Goal: Information Seeking & Learning: Check status

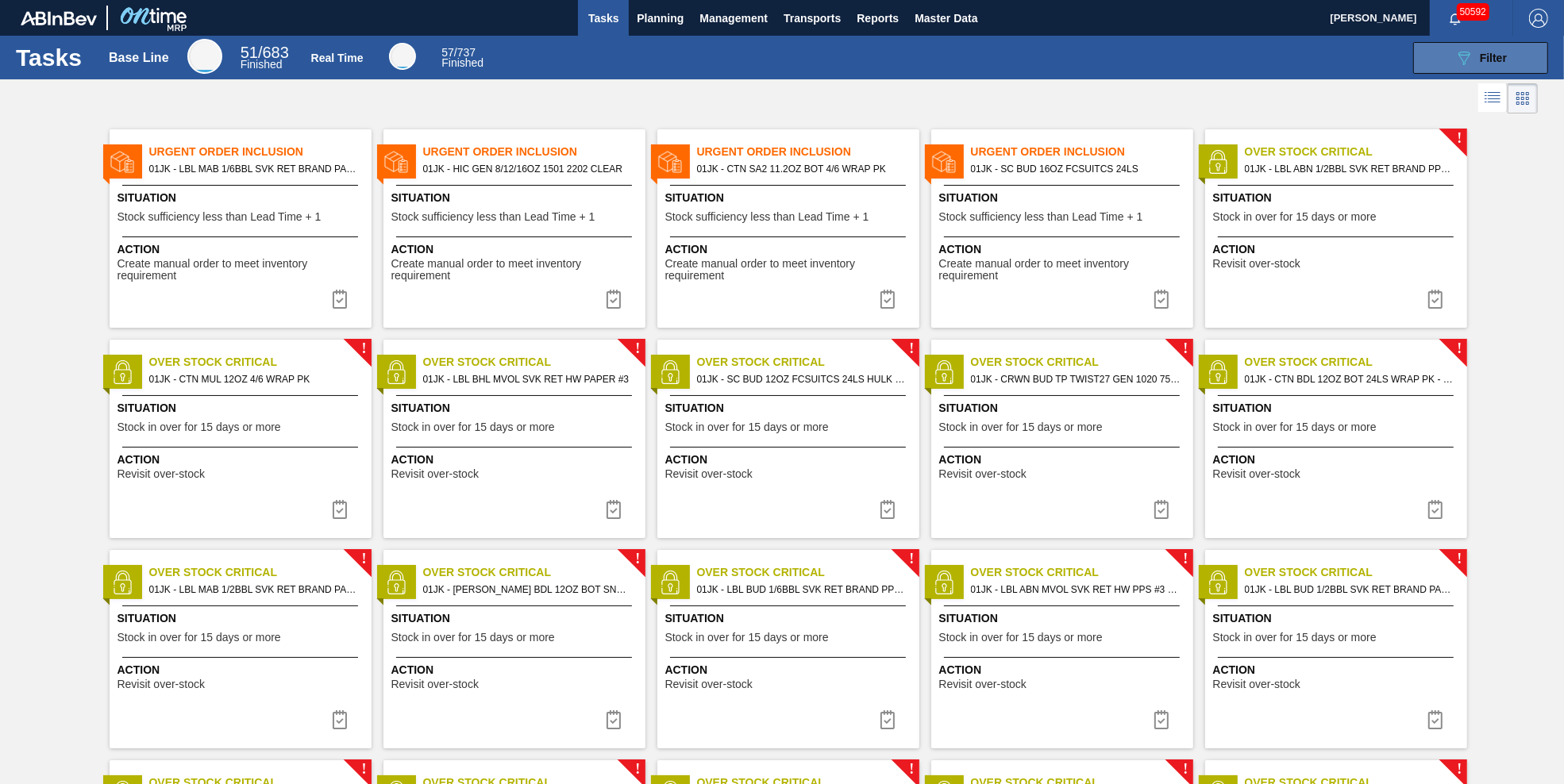
click at [1495, 63] on span "Filter" at bounding box center [1494, 58] width 27 height 13
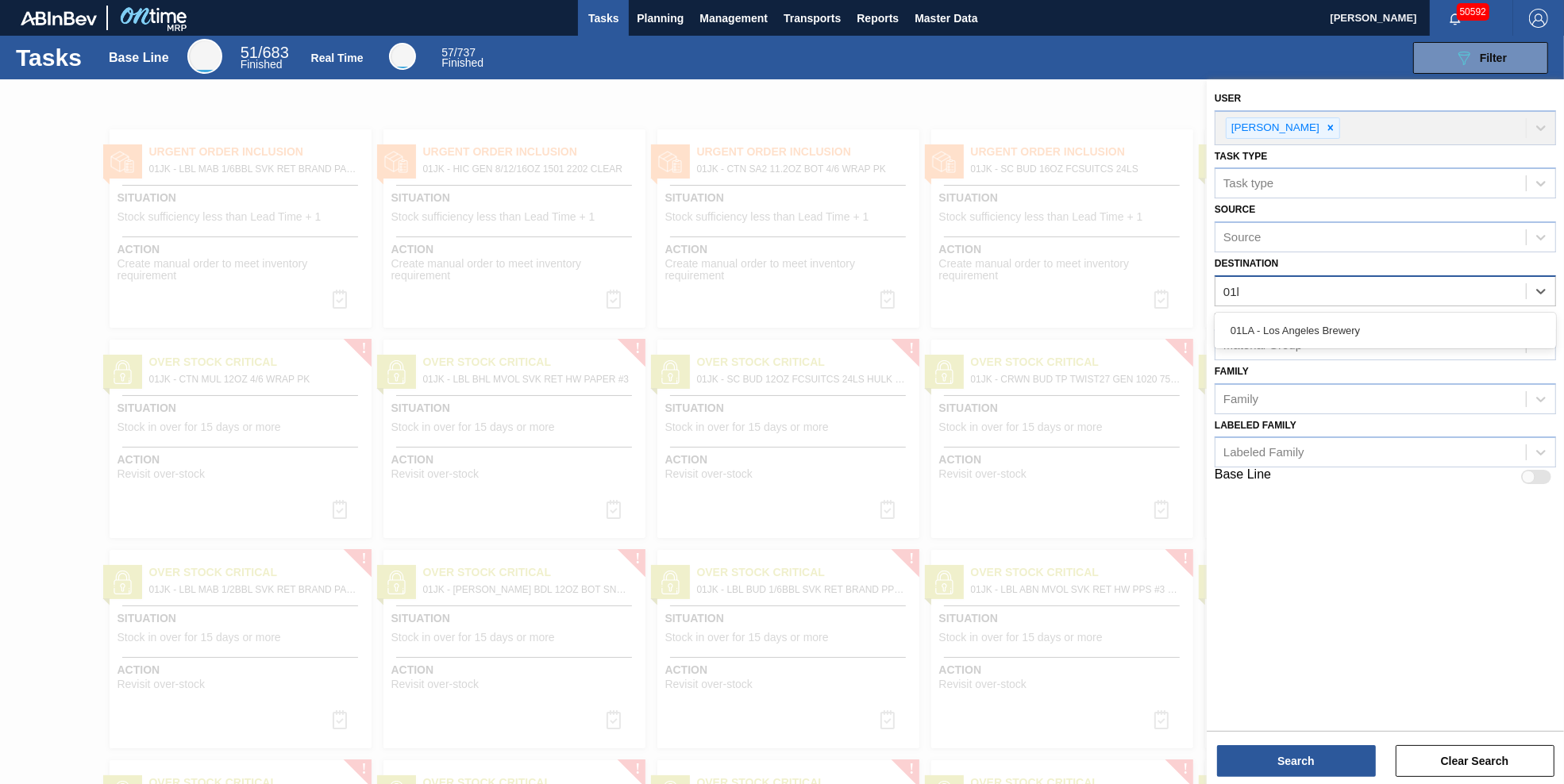
type input "01la"
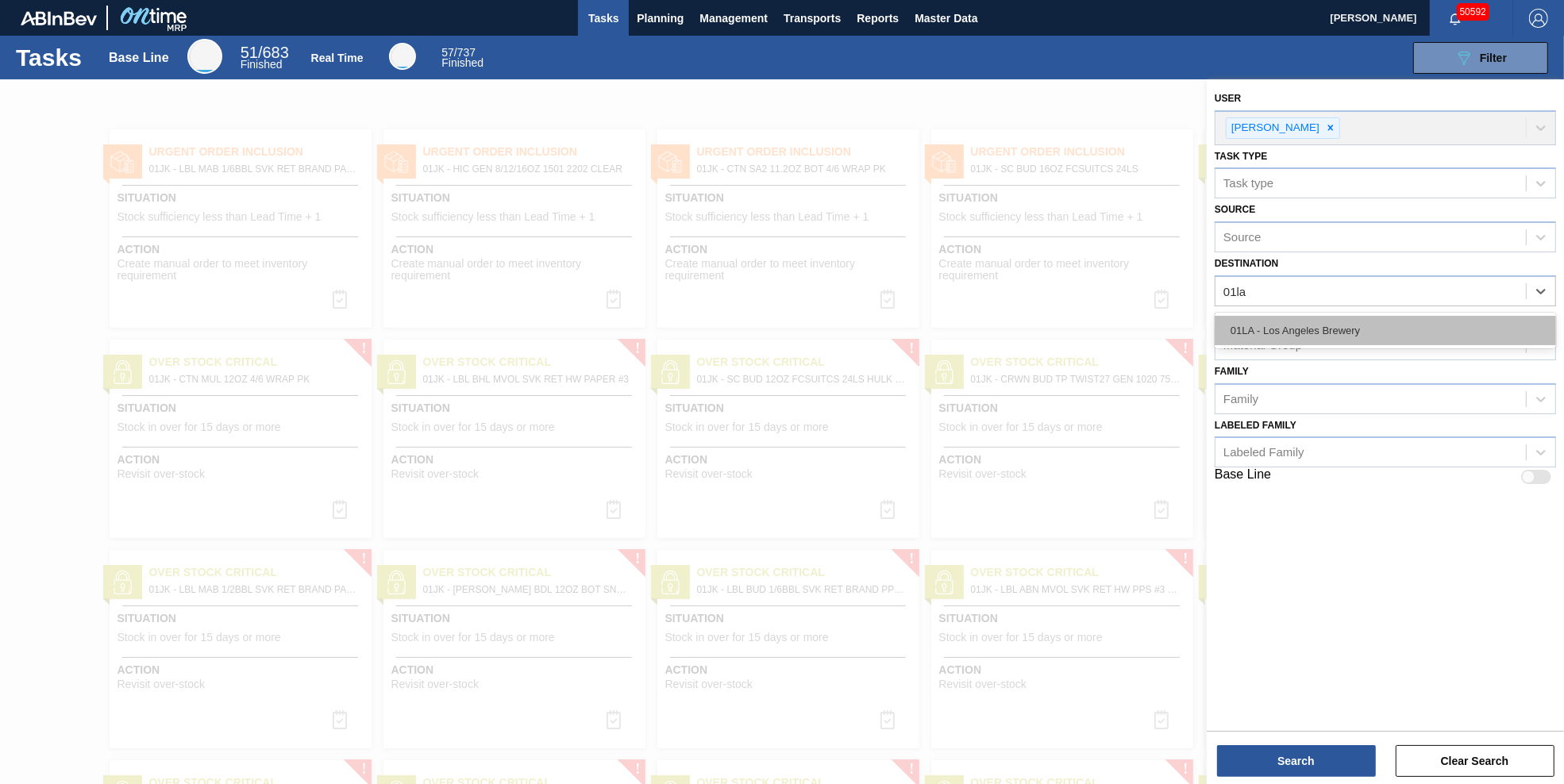
click at [1366, 330] on div "01LA - Los Angeles Brewery" at bounding box center [1385, 330] width 341 height 29
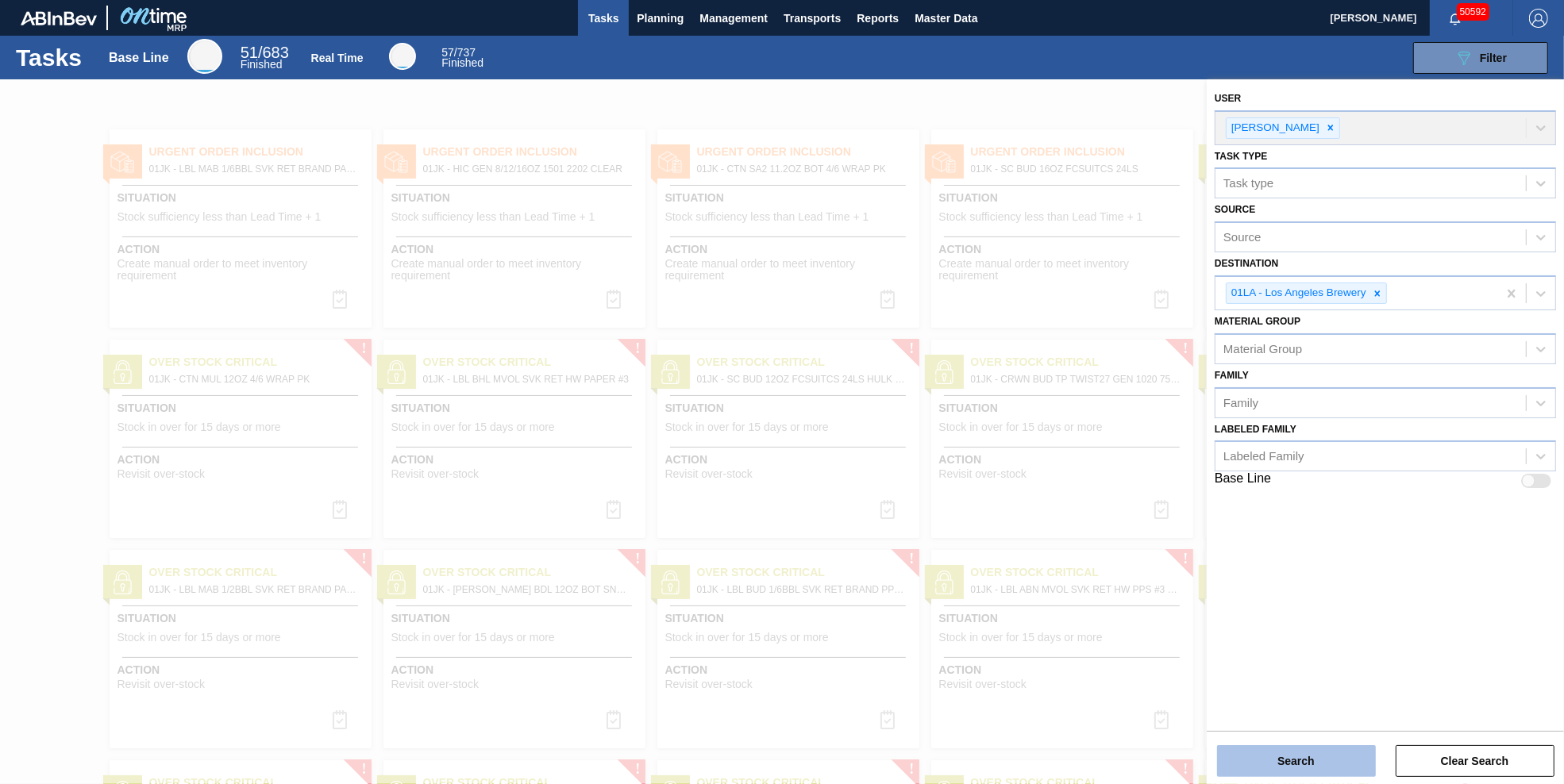
click at [1323, 754] on button "Search" at bounding box center [1296, 761] width 159 height 32
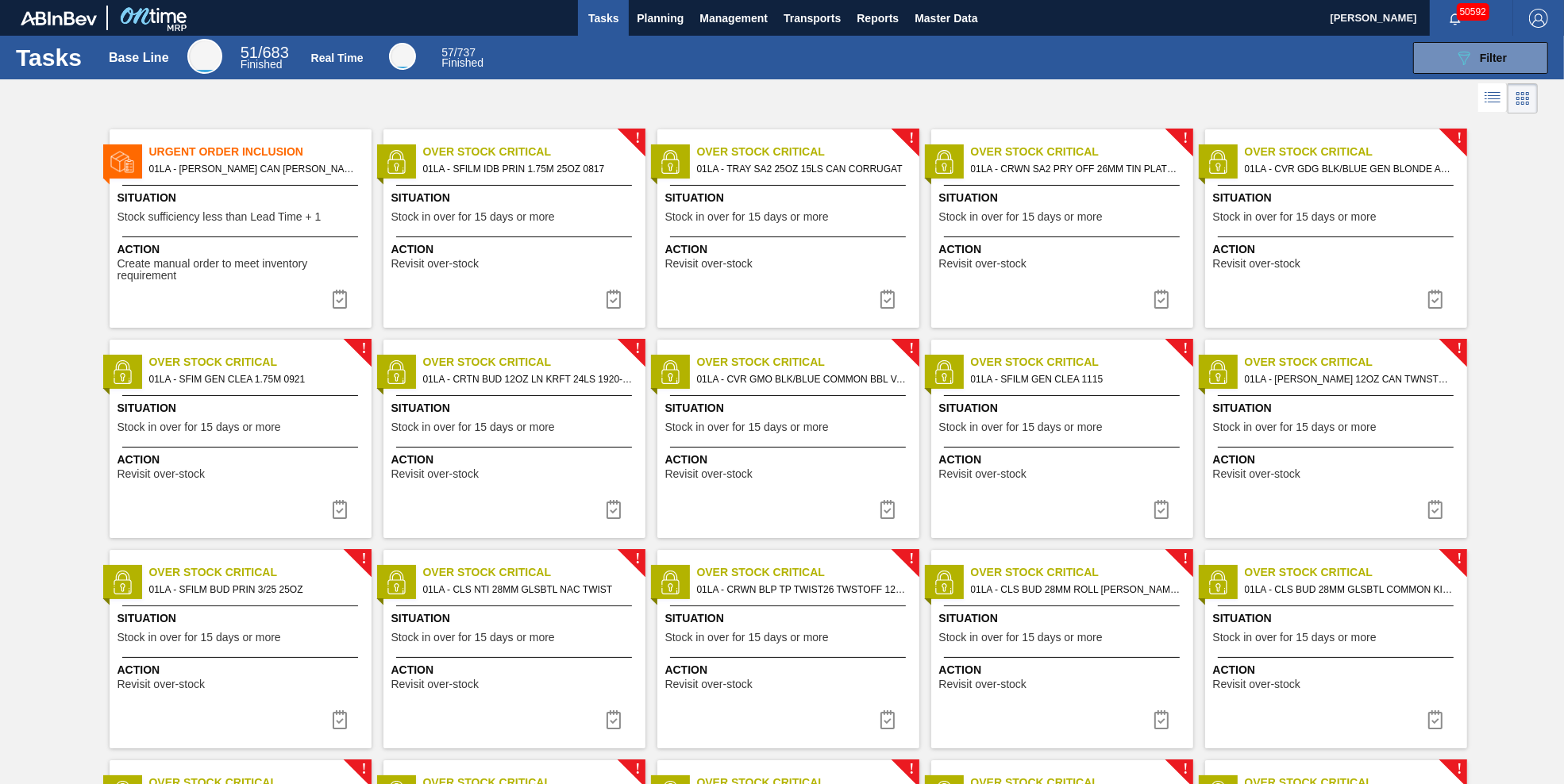
click at [238, 221] on span "Stock sufficiency less than Lead Time + 1" at bounding box center [219, 217] width 204 height 12
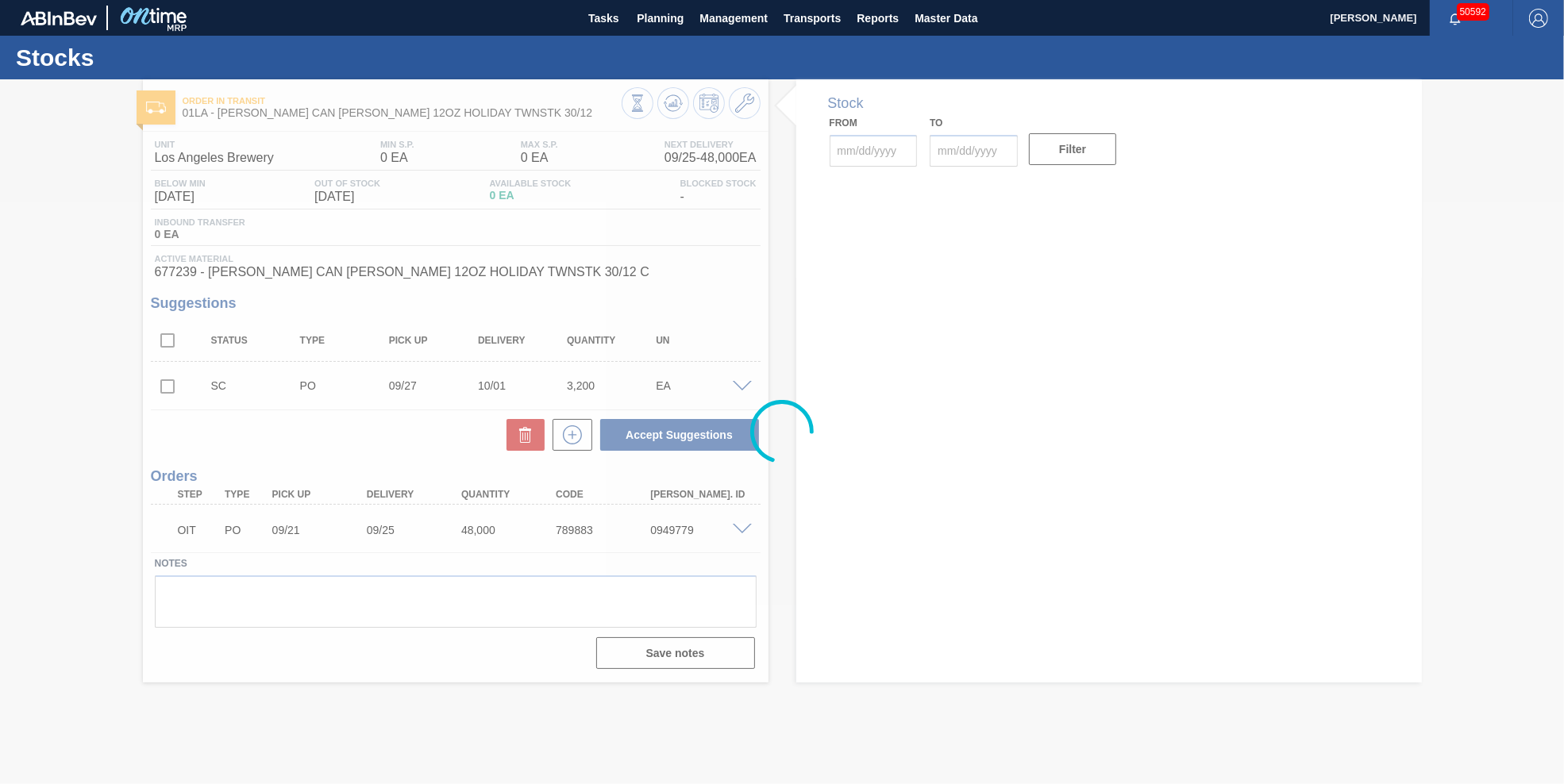
type input "[DATE]"
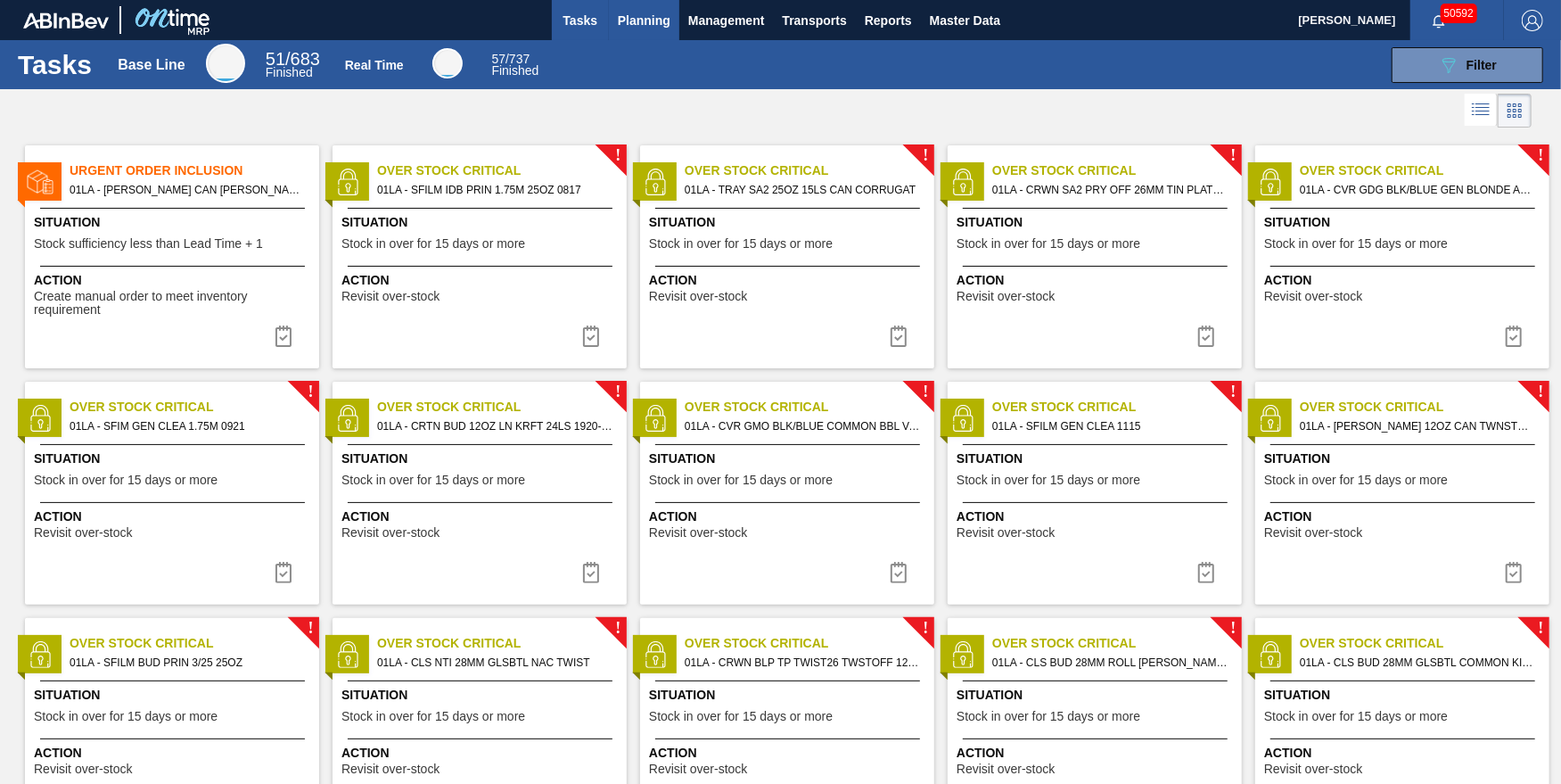
click at [632, 19] on span "Planning" at bounding box center [644, 21] width 53 height 21
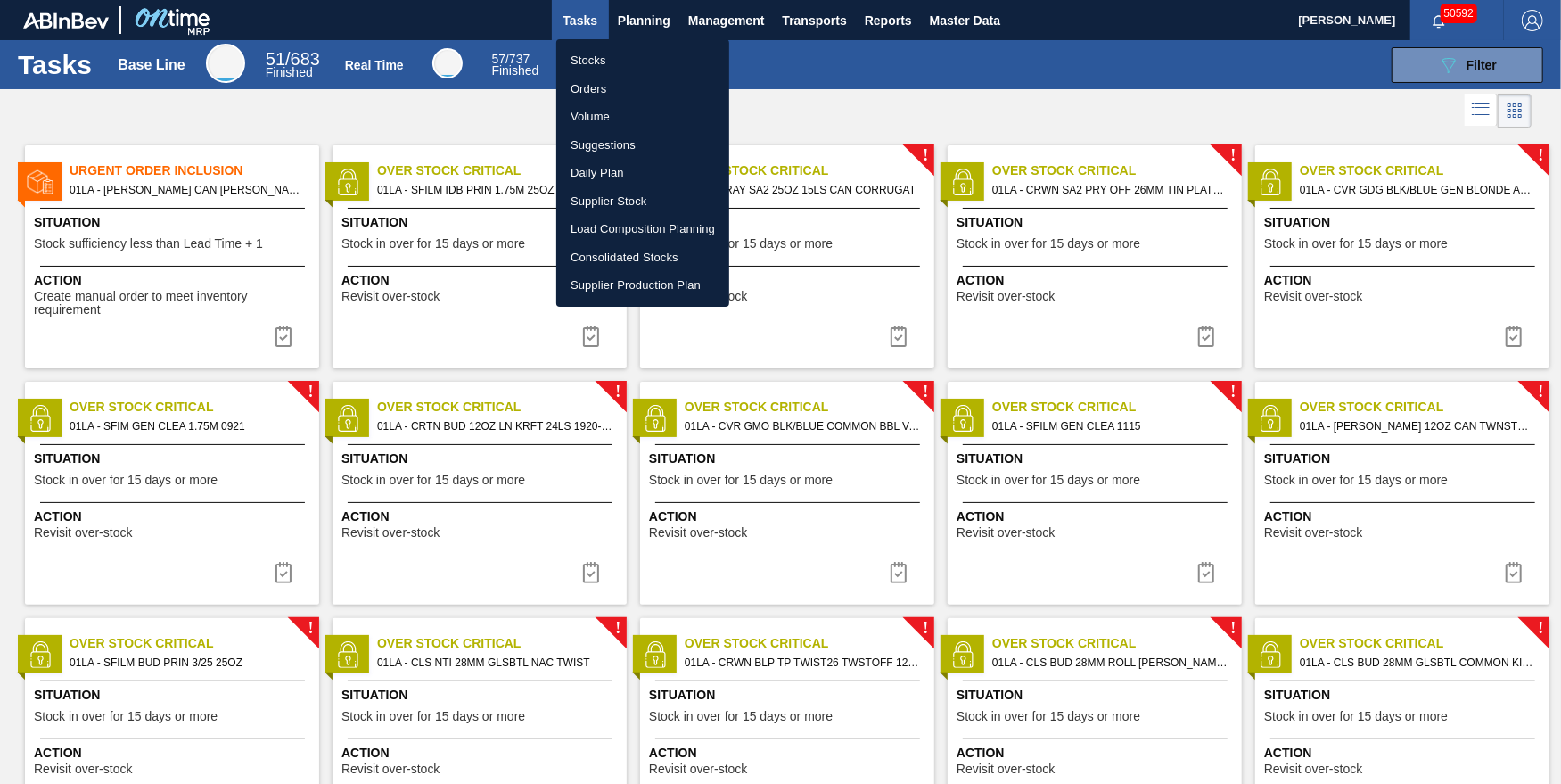
click at [610, 140] on li "Suggestions" at bounding box center [643, 145] width 173 height 29
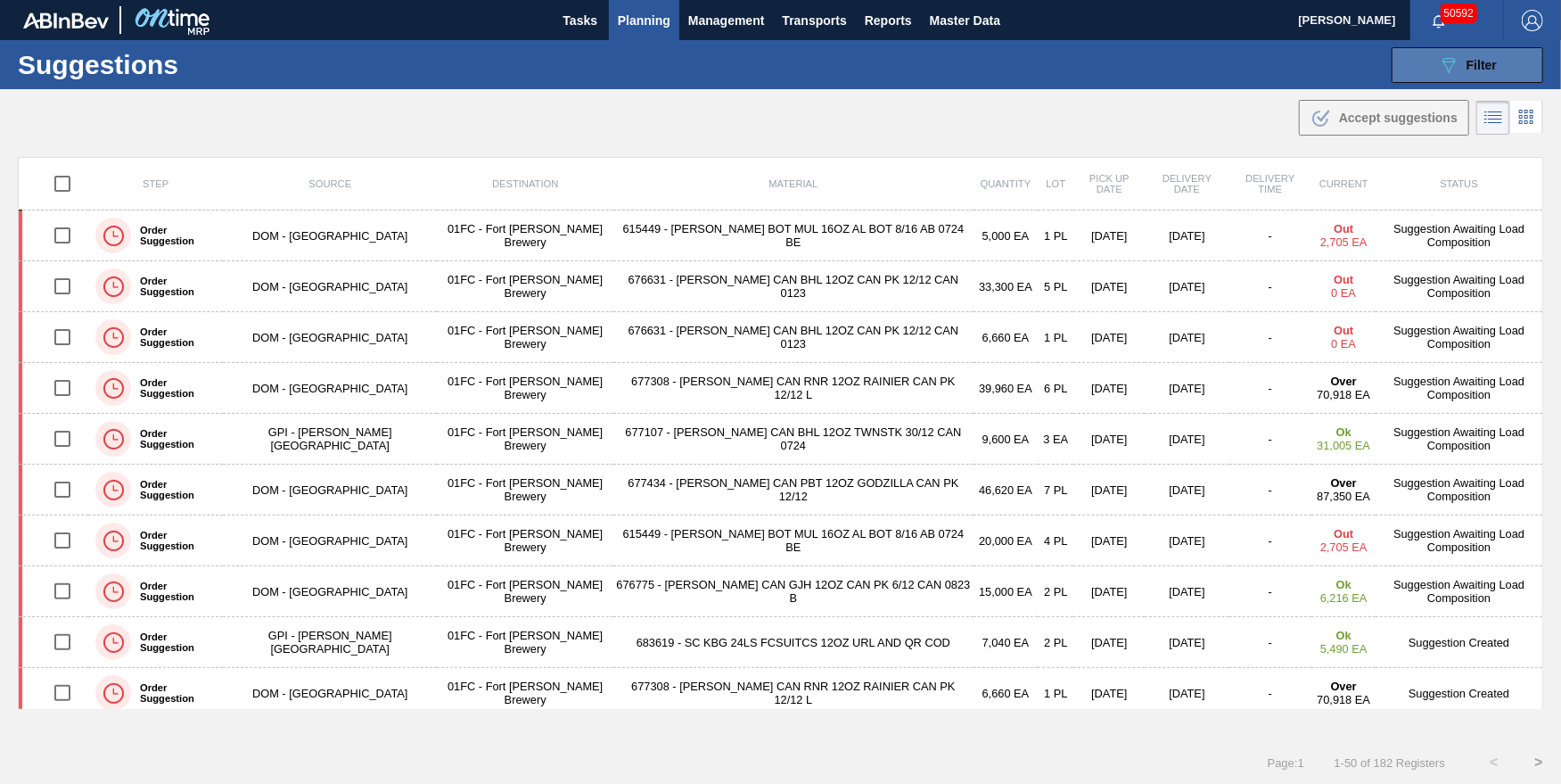
click at [1512, 70] on button "089F7B8B-B2A5-4AFE-B5C0-19BA573D28AC Filter" at bounding box center [1467, 65] width 151 height 36
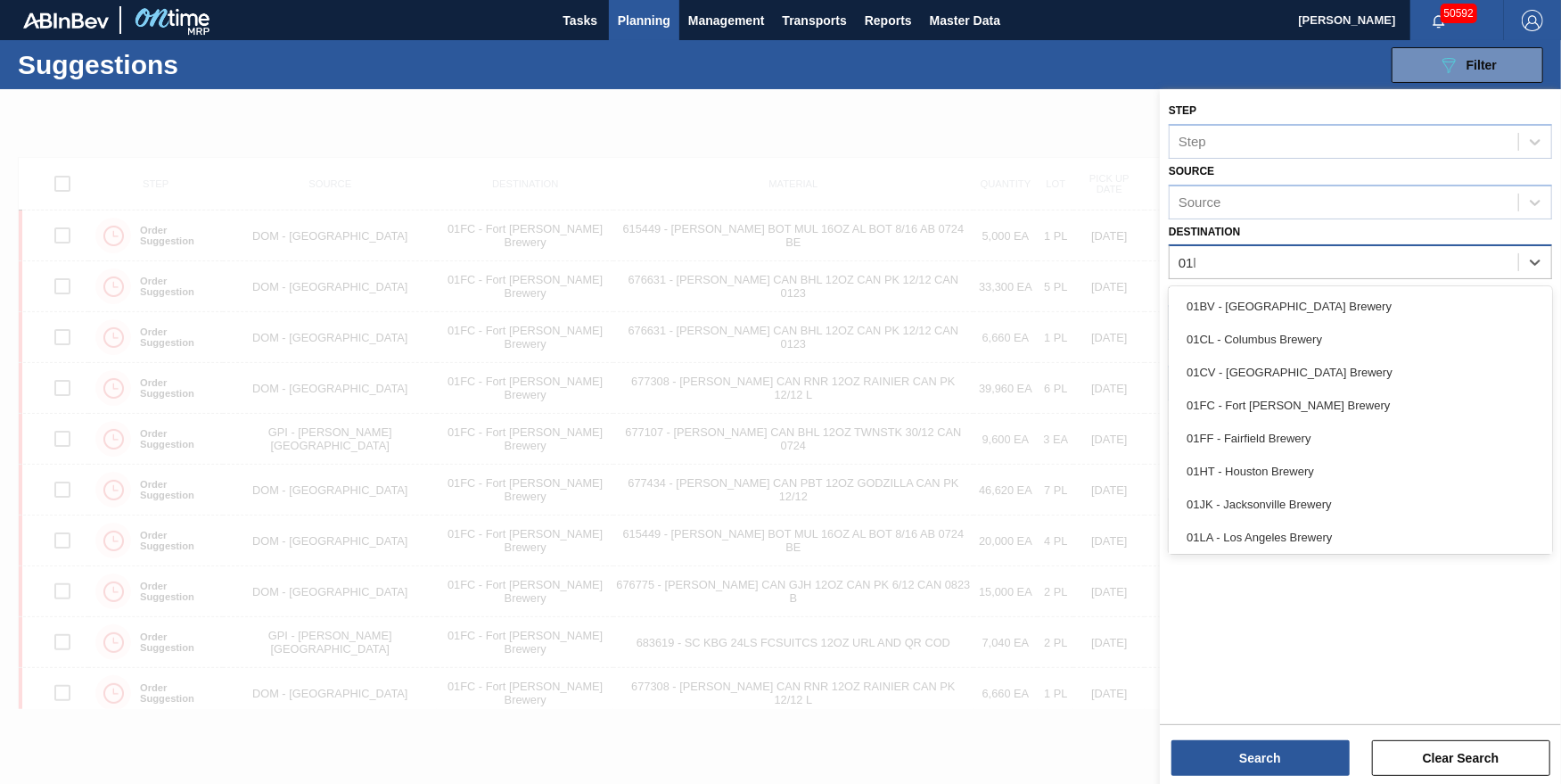
type input "01la"
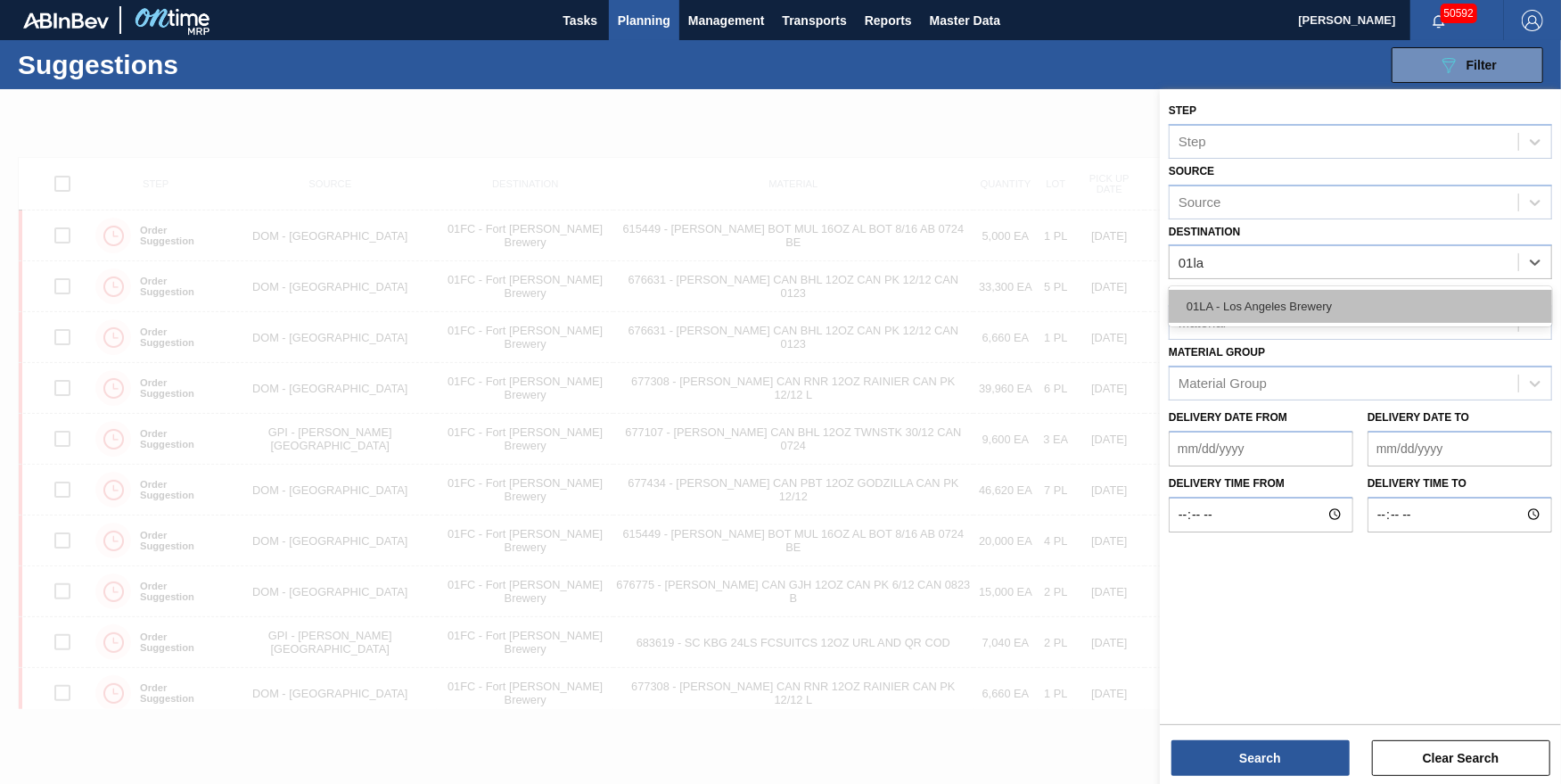
click at [1404, 300] on div "01LA - Los Angeles Brewery" at bounding box center [1361, 306] width 383 height 33
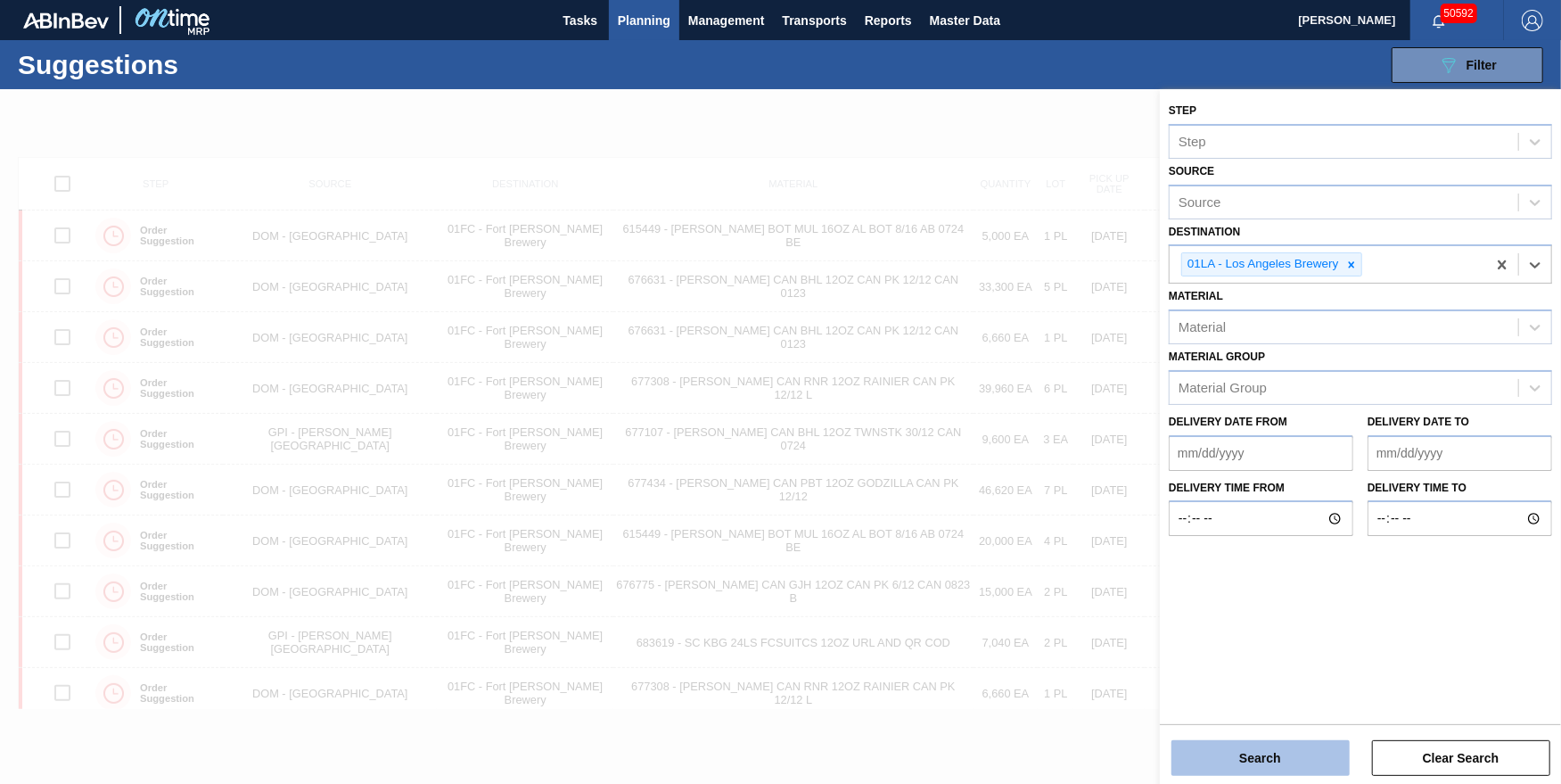
click at [1276, 757] on button "Search" at bounding box center [1260, 758] width 178 height 36
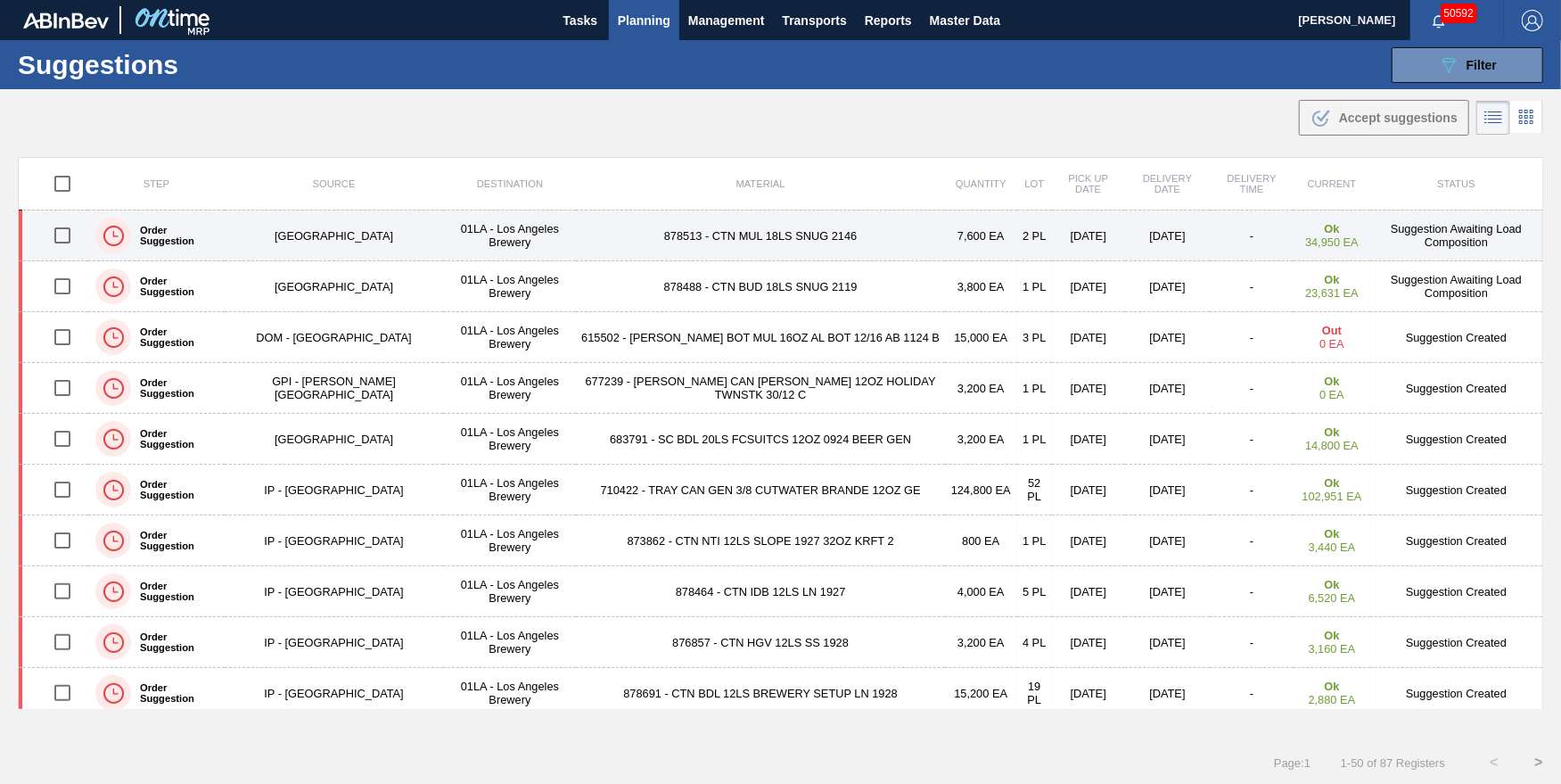
click at [645, 240] on td "878513 - CTN MUL 18LS SNUG 2146" at bounding box center [760, 235] width 368 height 51
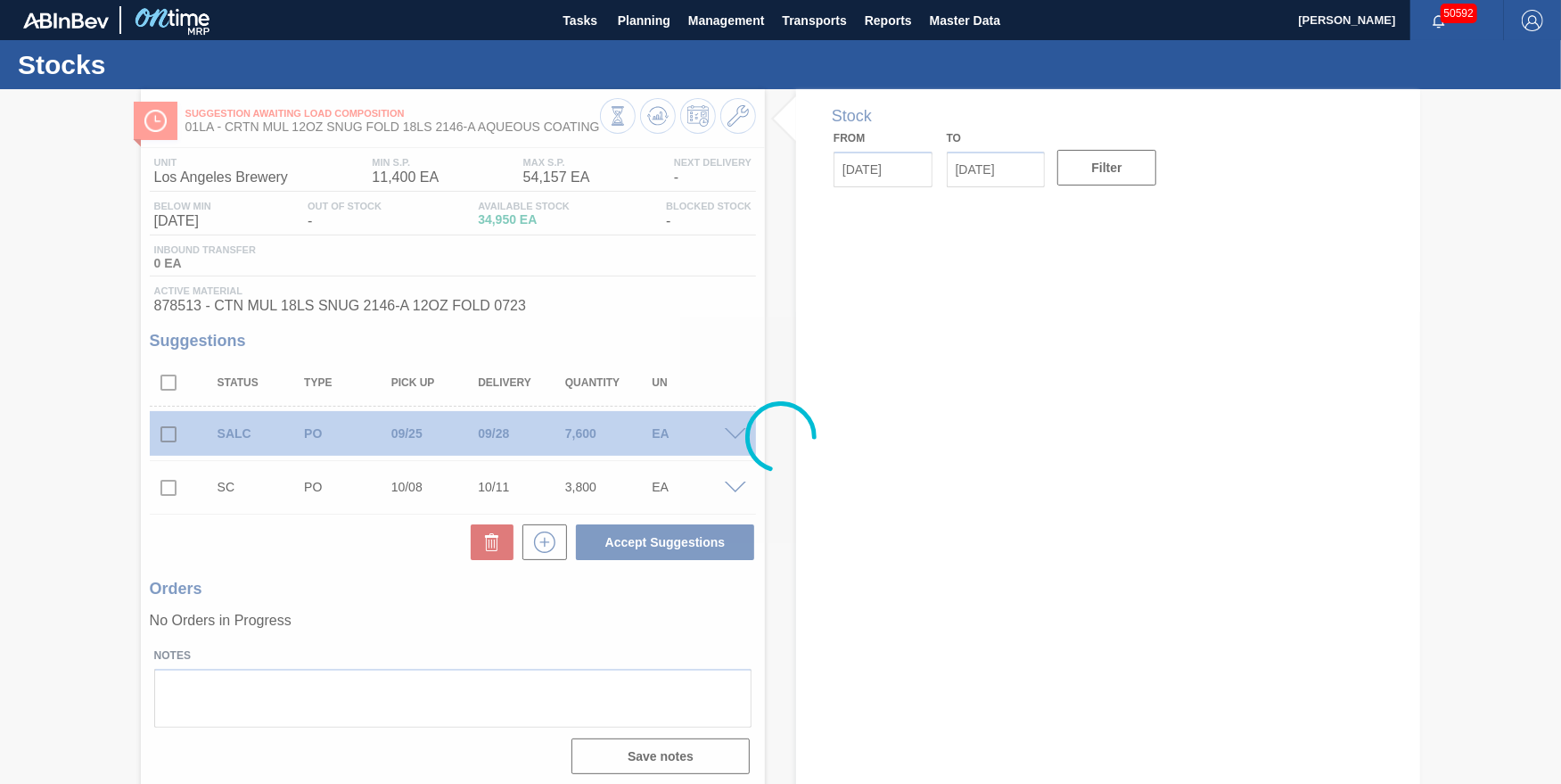
type input "[DATE]"
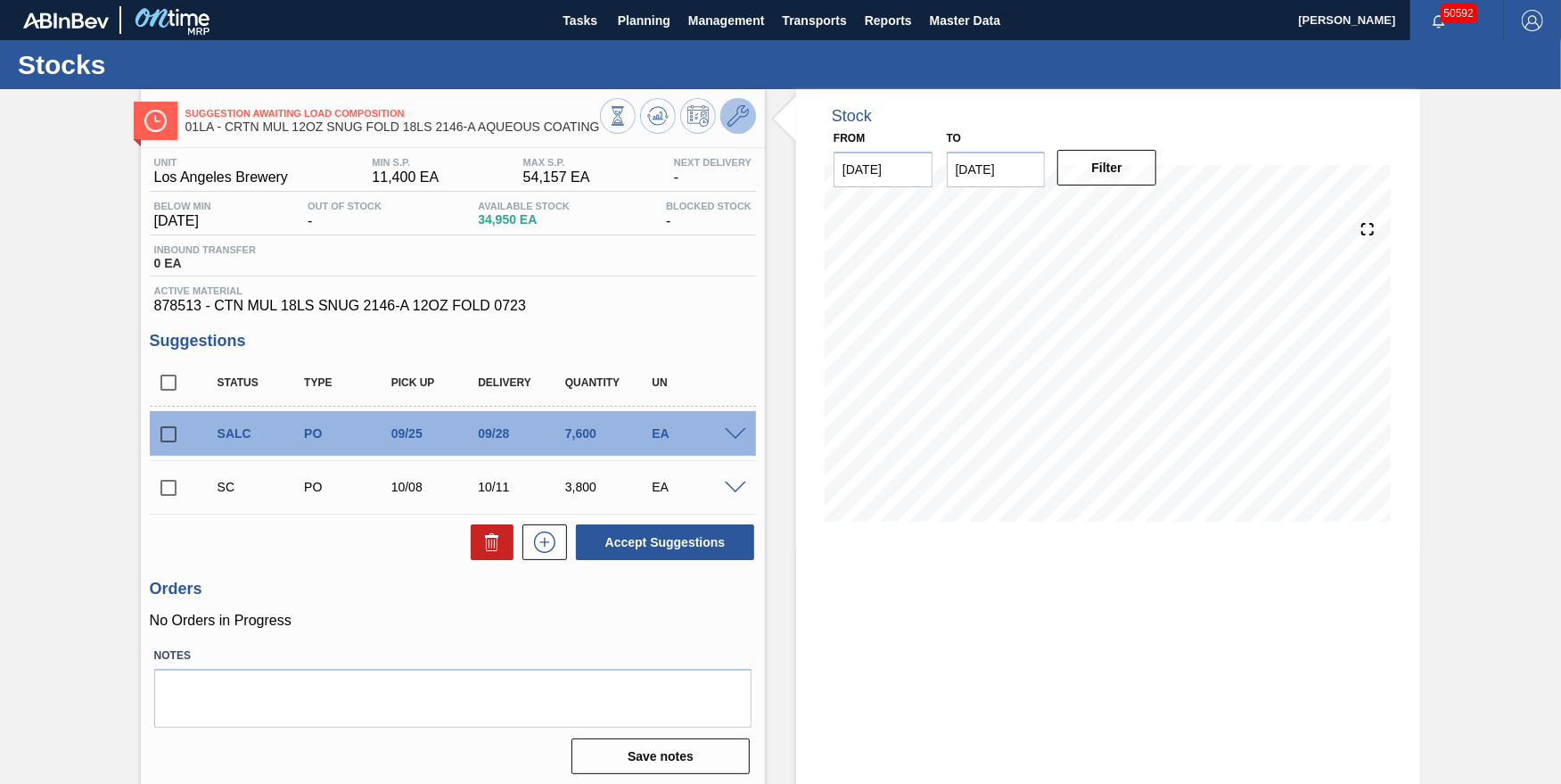
click at [746, 119] on icon at bounding box center [738, 116] width 21 height 21
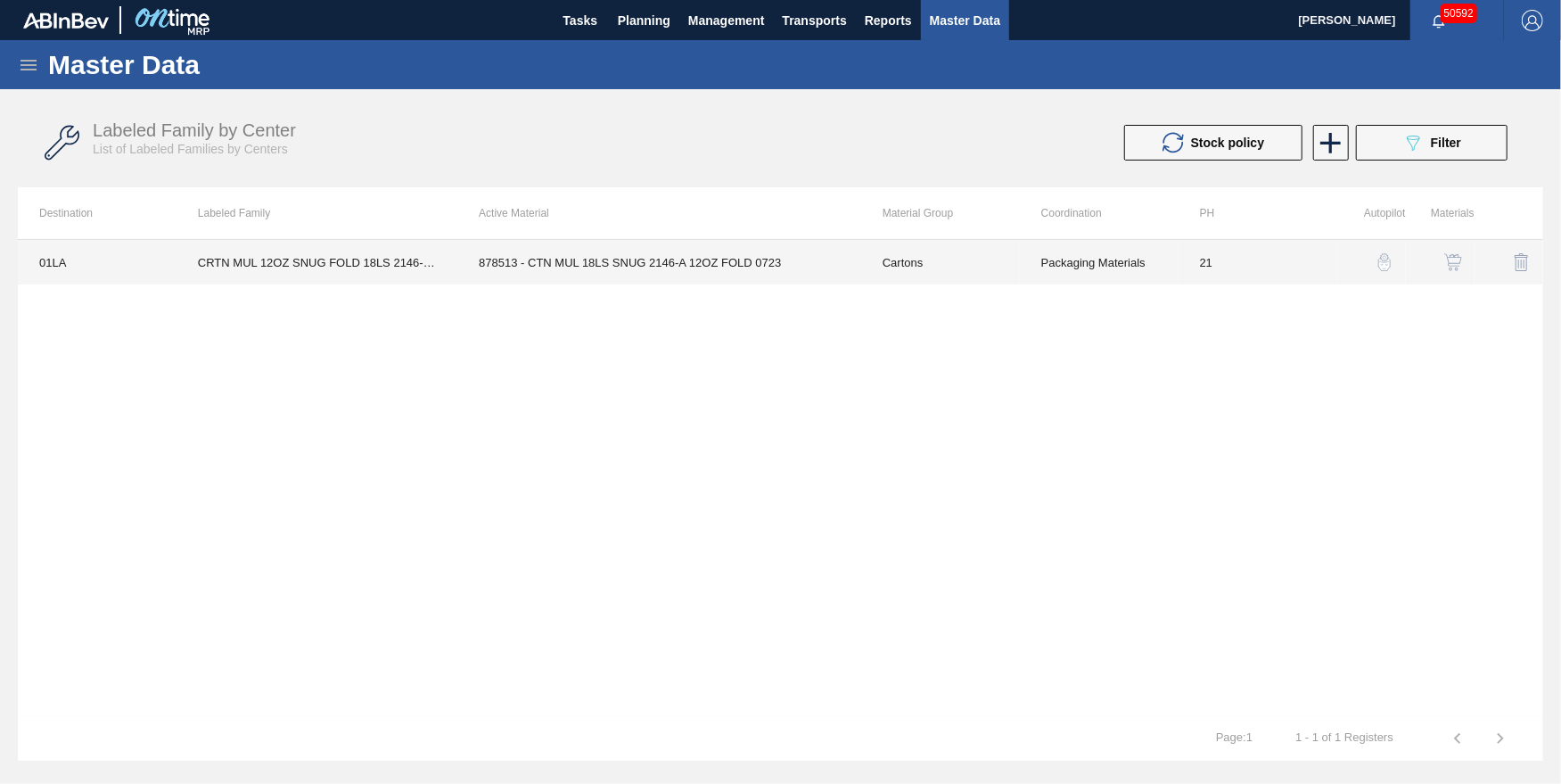
click at [713, 268] on td "878513 - CTN MUL 18LS SNUG 2146-A 12OZ FOLD 0723" at bounding box center [659, 262] width 404 height 45
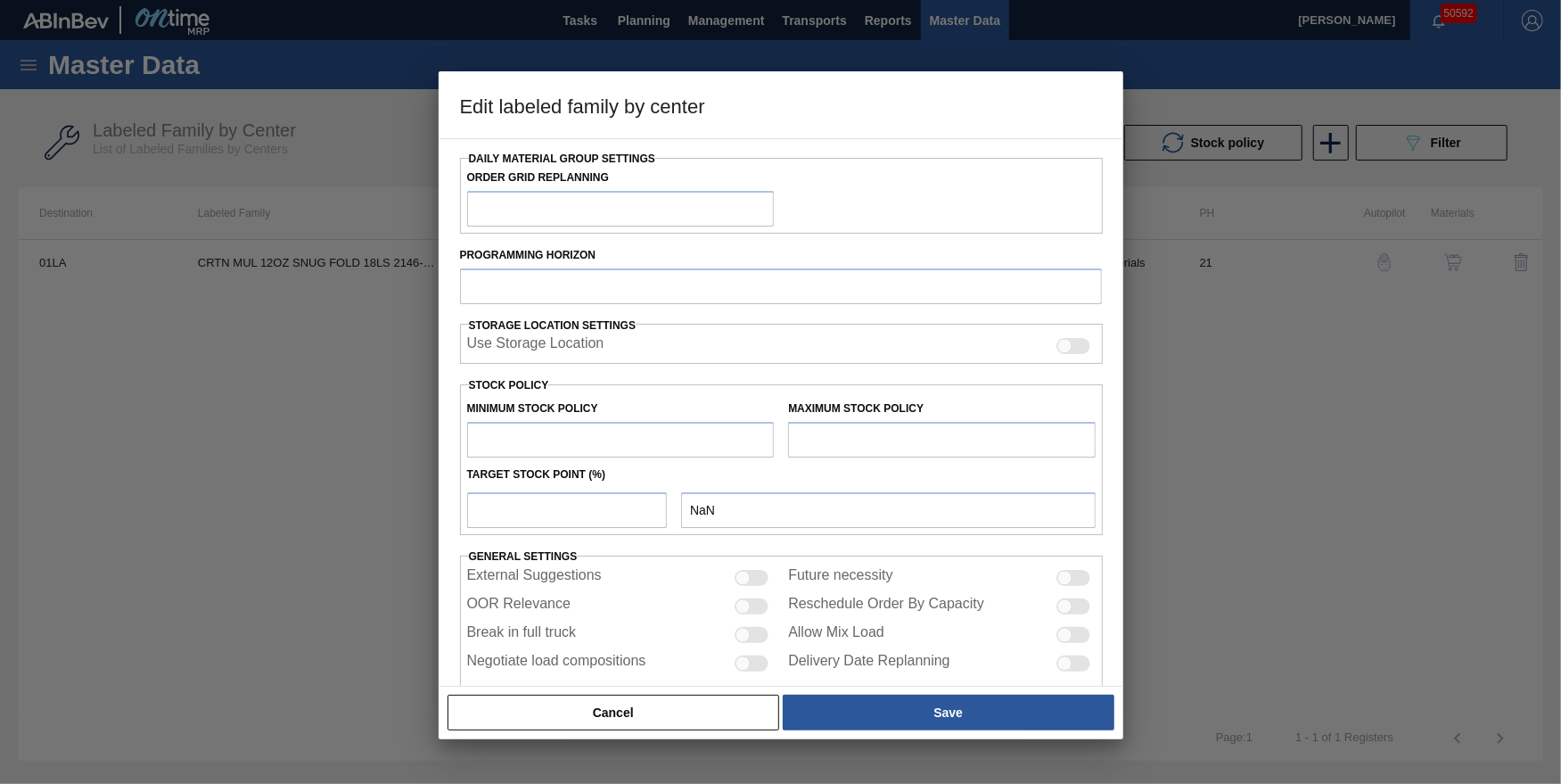
type input "Cartons"
type input "Folding Cartons"
type input "CRTN MUL 12OZ SNUG FOLD 18LS 2146-A AQUEOUS COATING"
type input "01LA - Los Angeles Brewery"
type input "21"
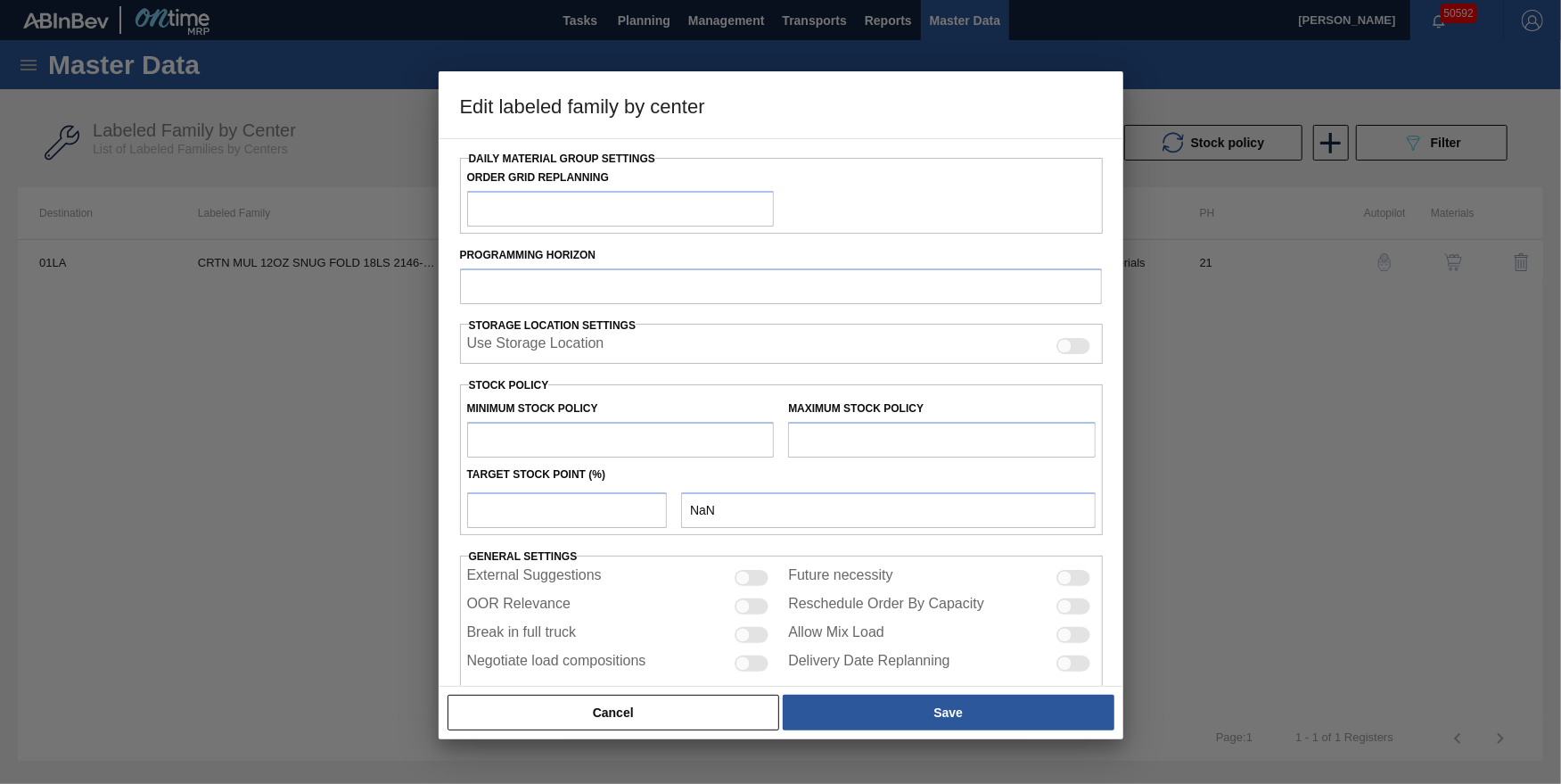
type input "11,400"
type input "54,157"
type input "0"
type input "11,400"
checkbox input "true"
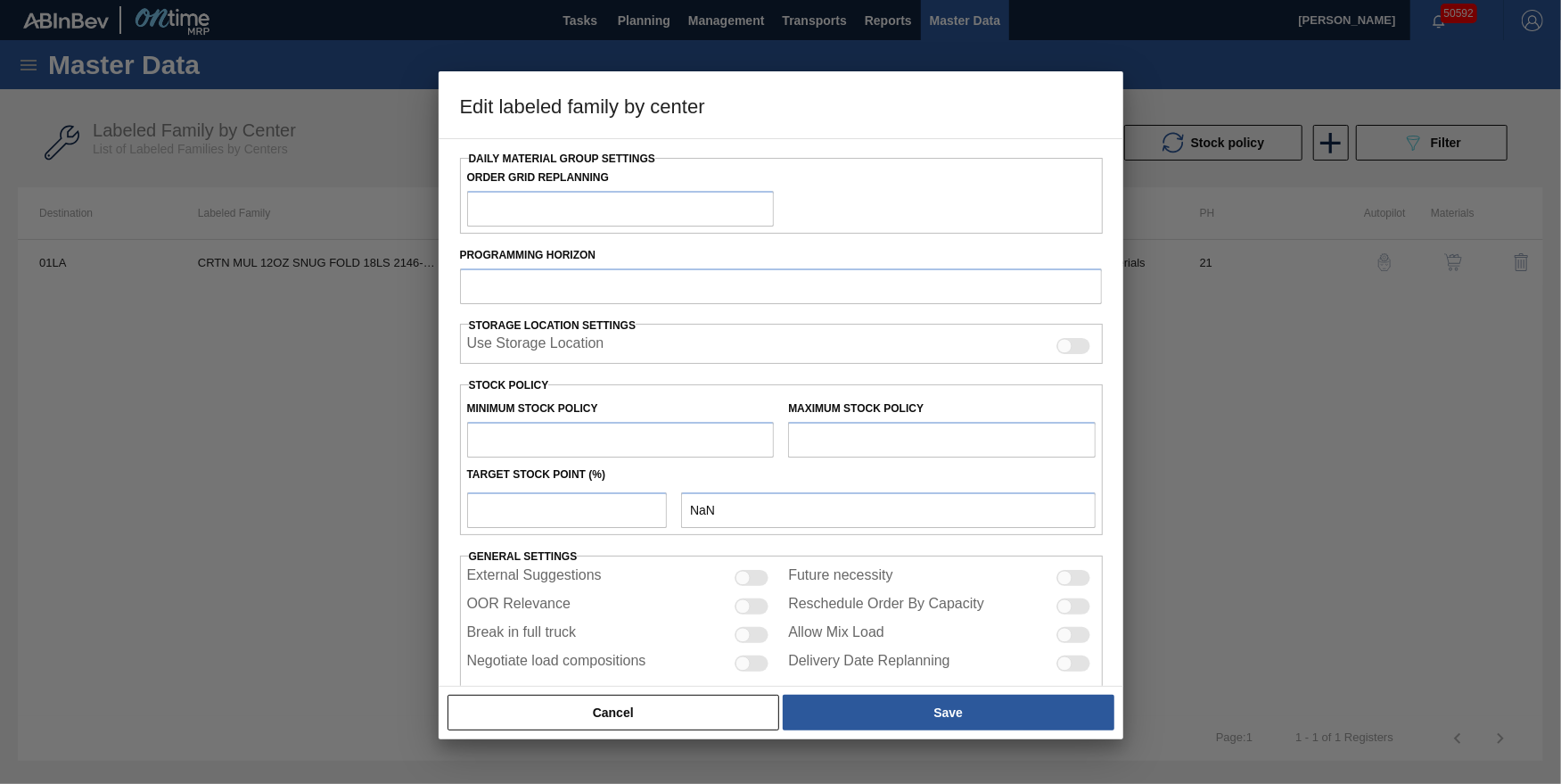
checkbox input "true"
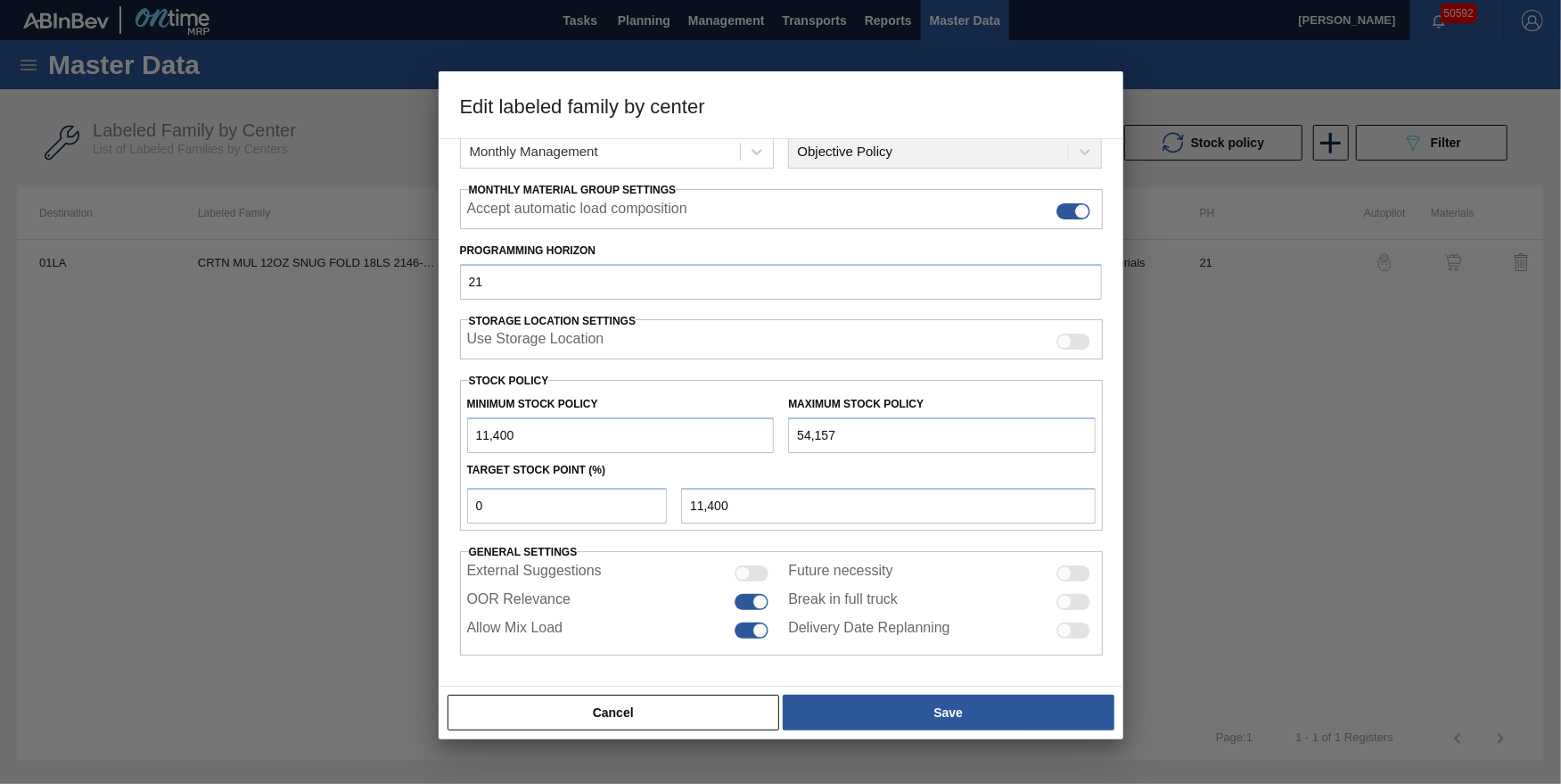
scroll to position [243, 0]
click at [661, 711] on button "Cancel" at bounding box center [614, 712] width 333 height 36
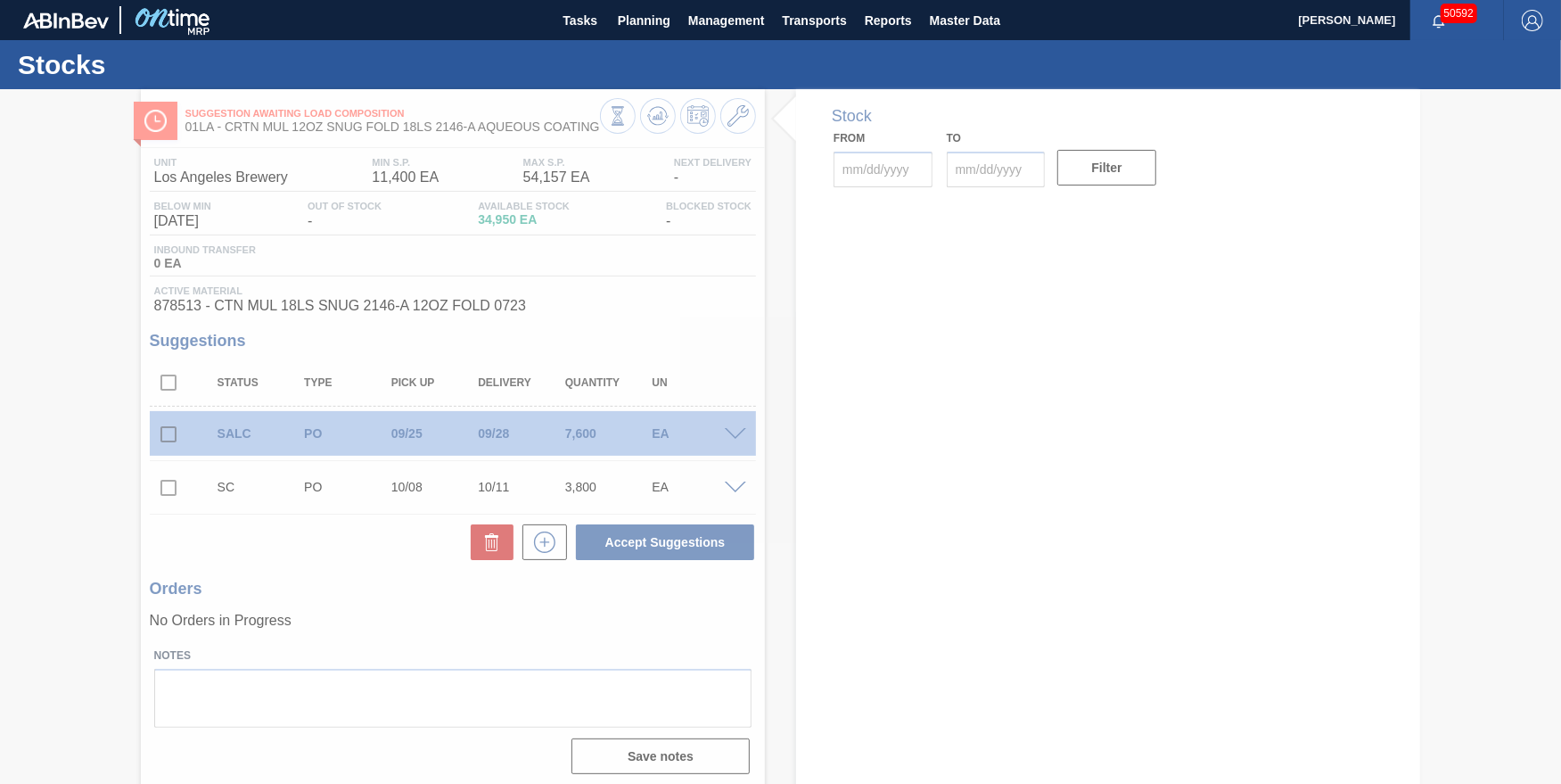
type input "[DATE]"
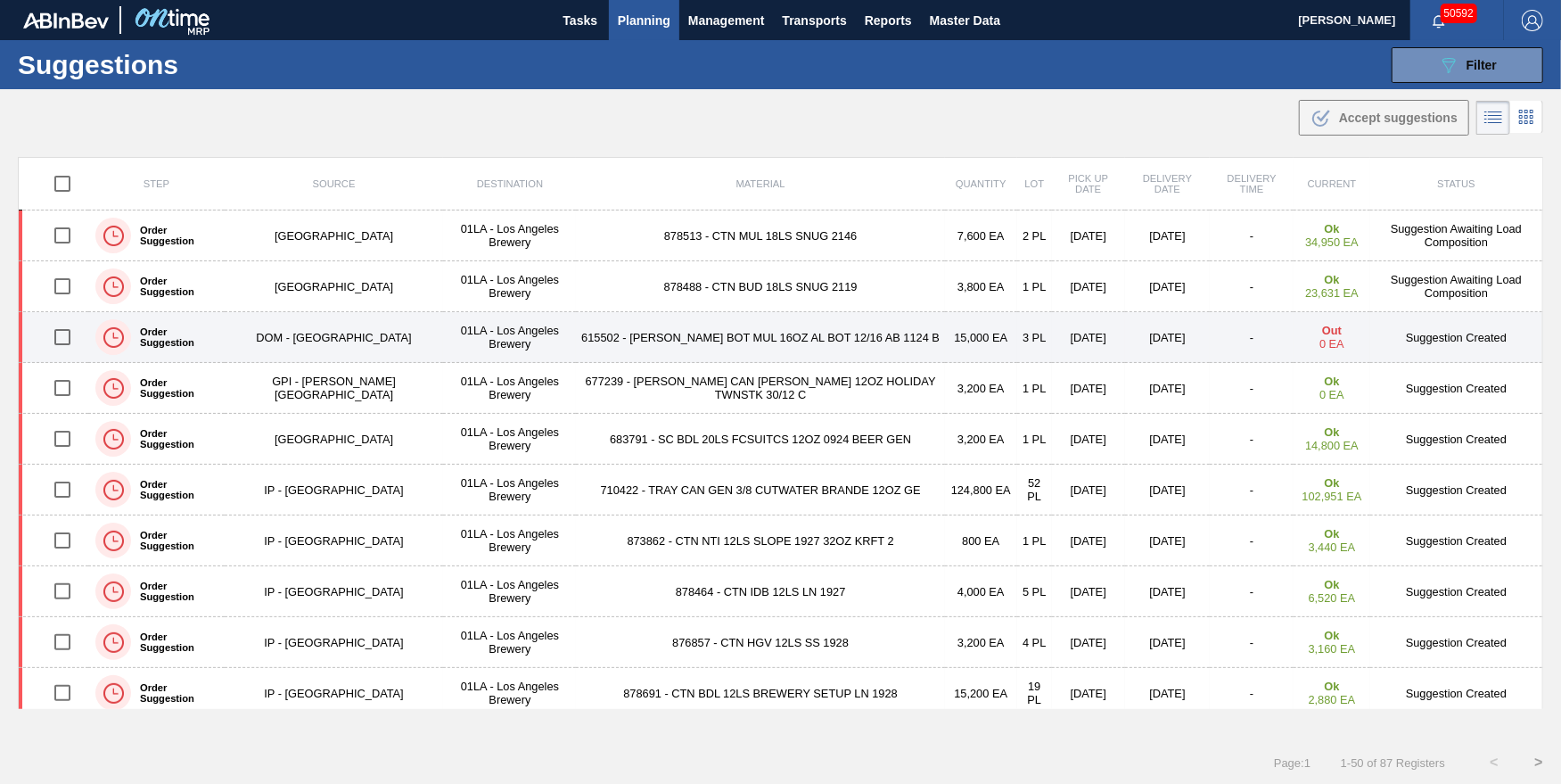
click at [666, 340] on td "615502 - [PERSON_NAME] BOT MUL 16OZ AL BOT 12/16 AB 1124 B" at bounding box center [760, 337] width 368 height 51
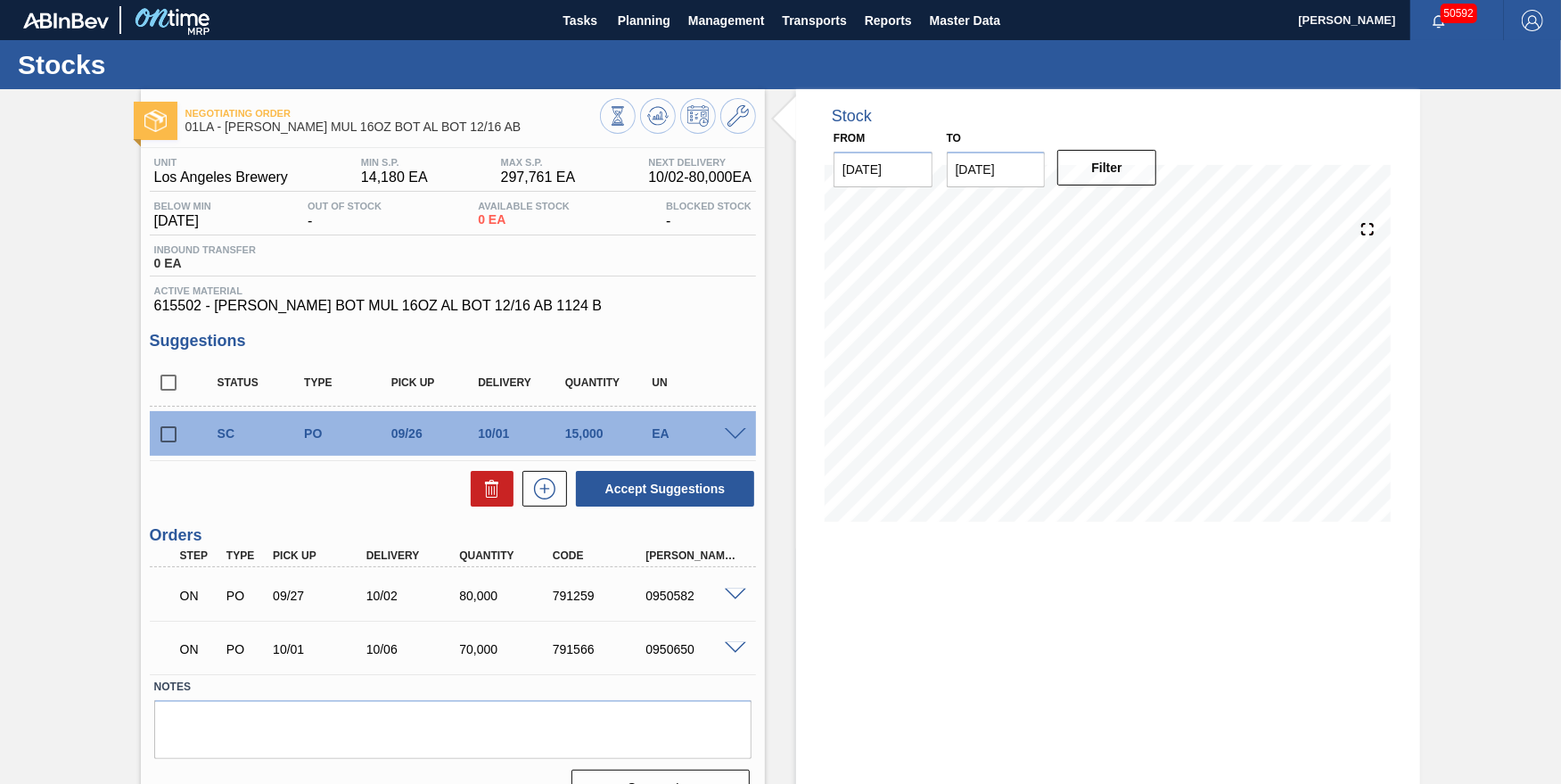
click at [729, 438] on span at bounding box center [736, 434] width 21 height 13
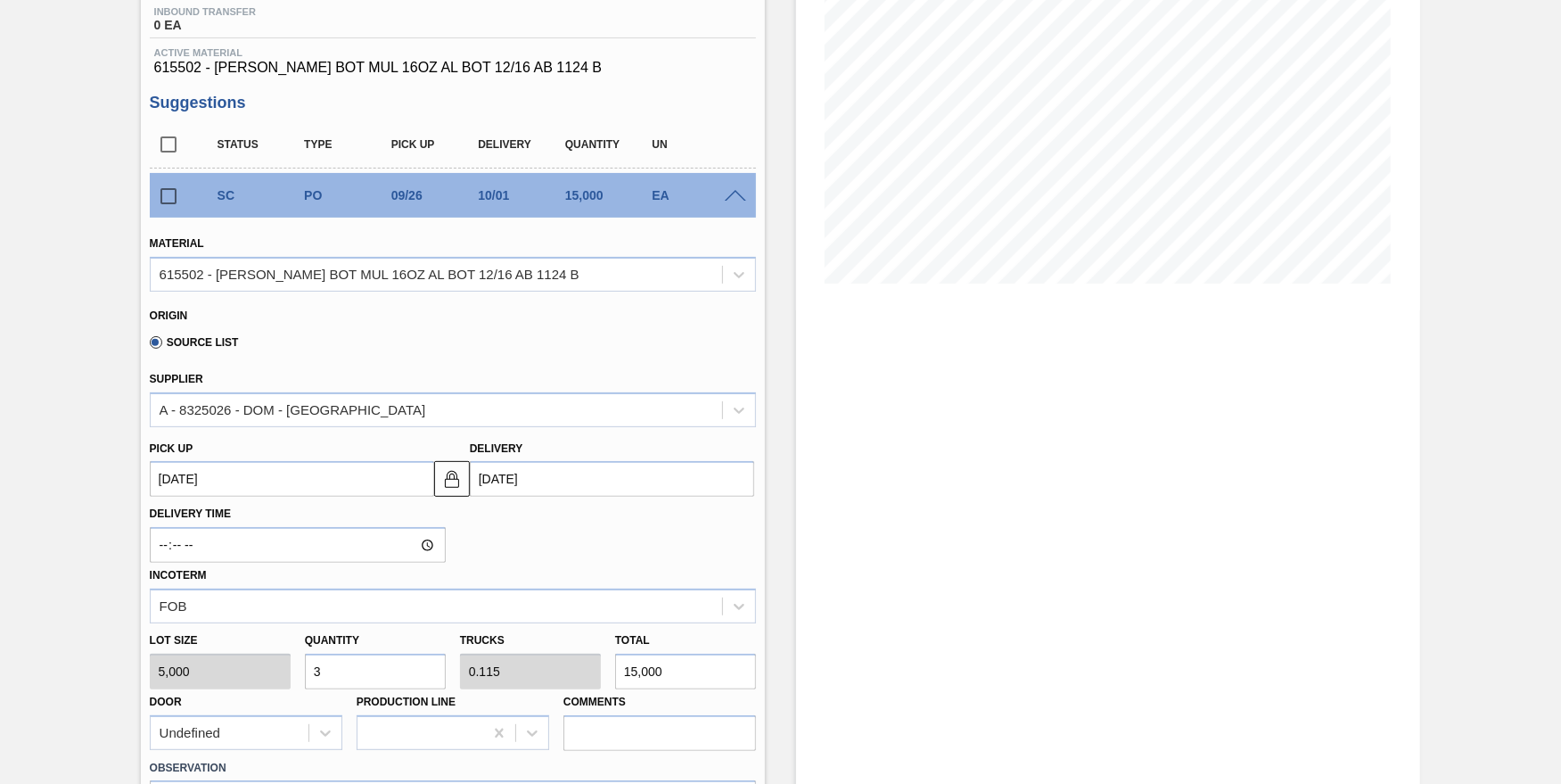
scroll to position [356, 0]
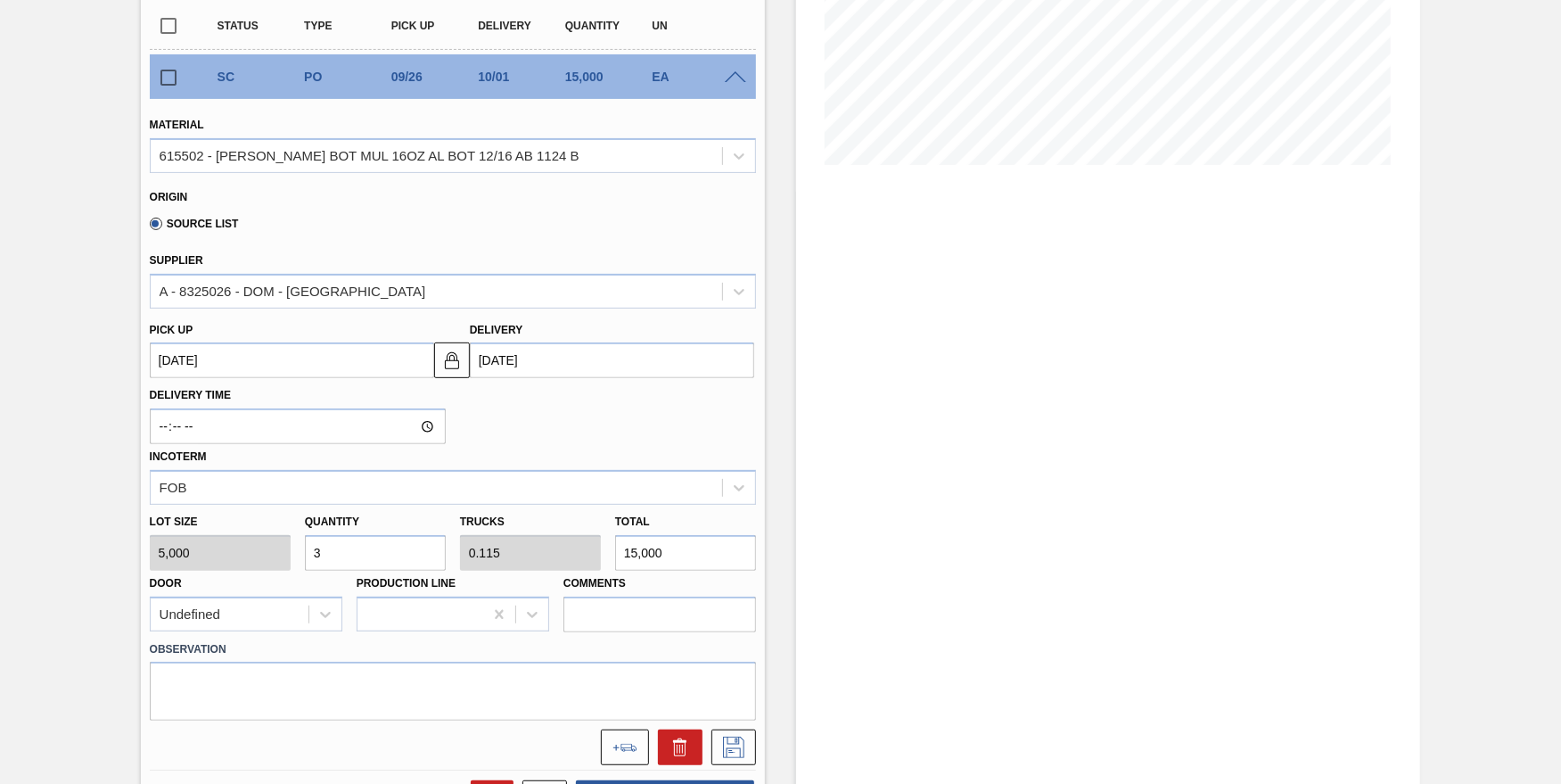
click at [889, 244] on div "Stock From [DATE] to [DATE] Filter 10/08 Stock Projection 39,545 SAP Planning 6…" at bounding box center [1108, 430] width 624 height 1397
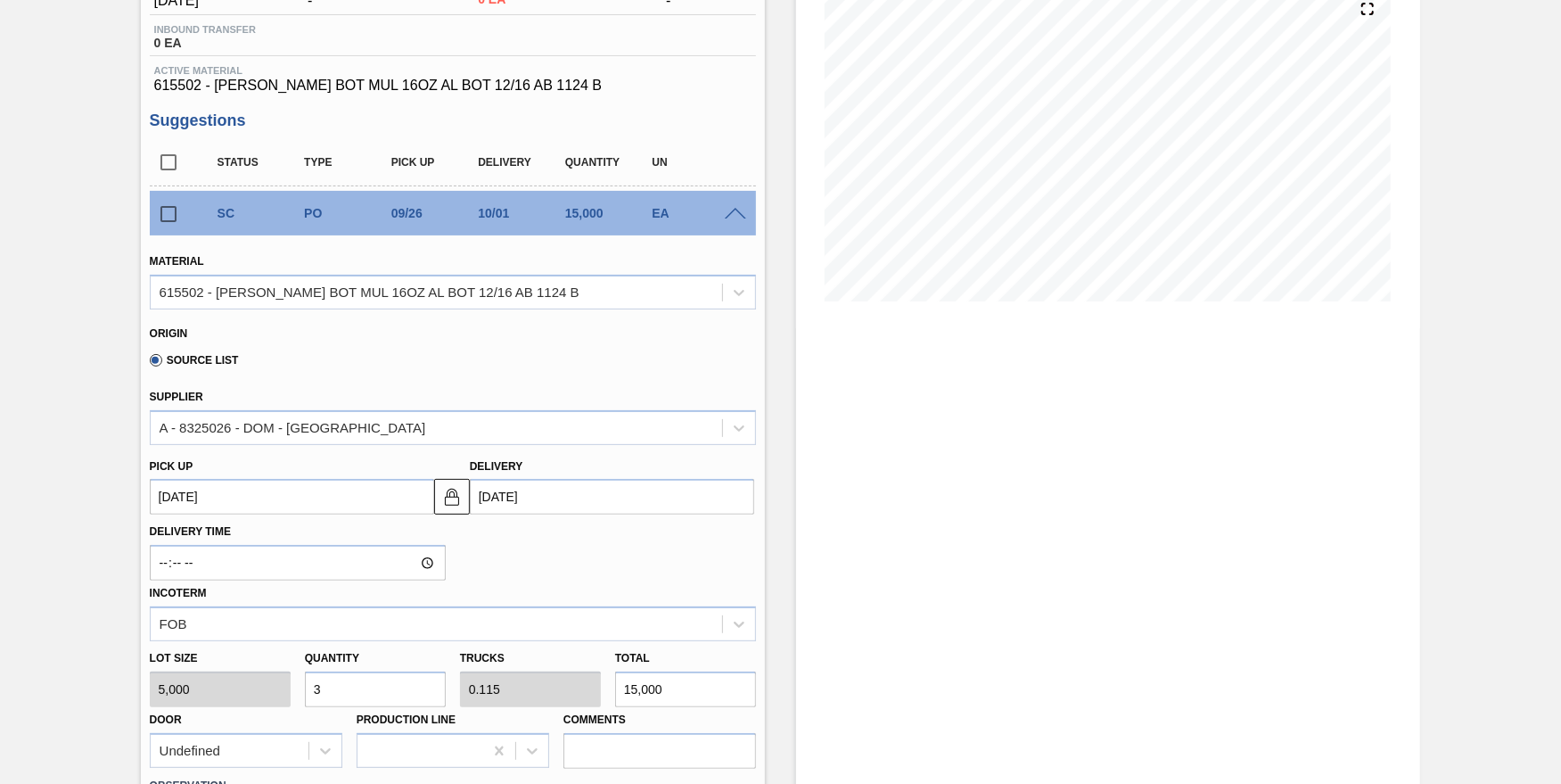
scroll to position [0, 0]
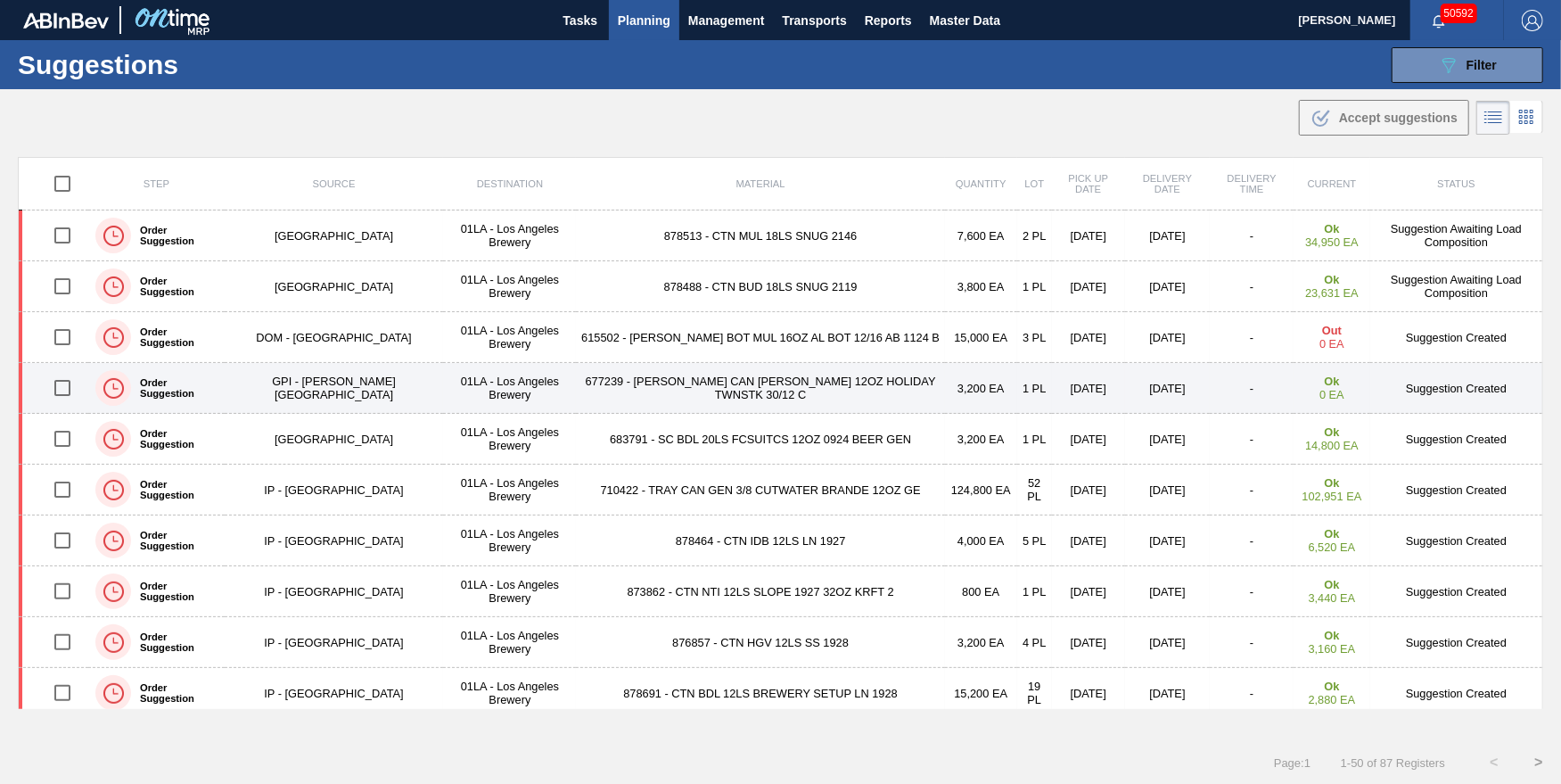
click at [734, 387] on td "677239 - [PERSON_NAME] CAN [PERSON_NAME] 12OZ HOLIDAY TWNSTK 30/12 C" at bounding box center [760, 388] width 368 height 51
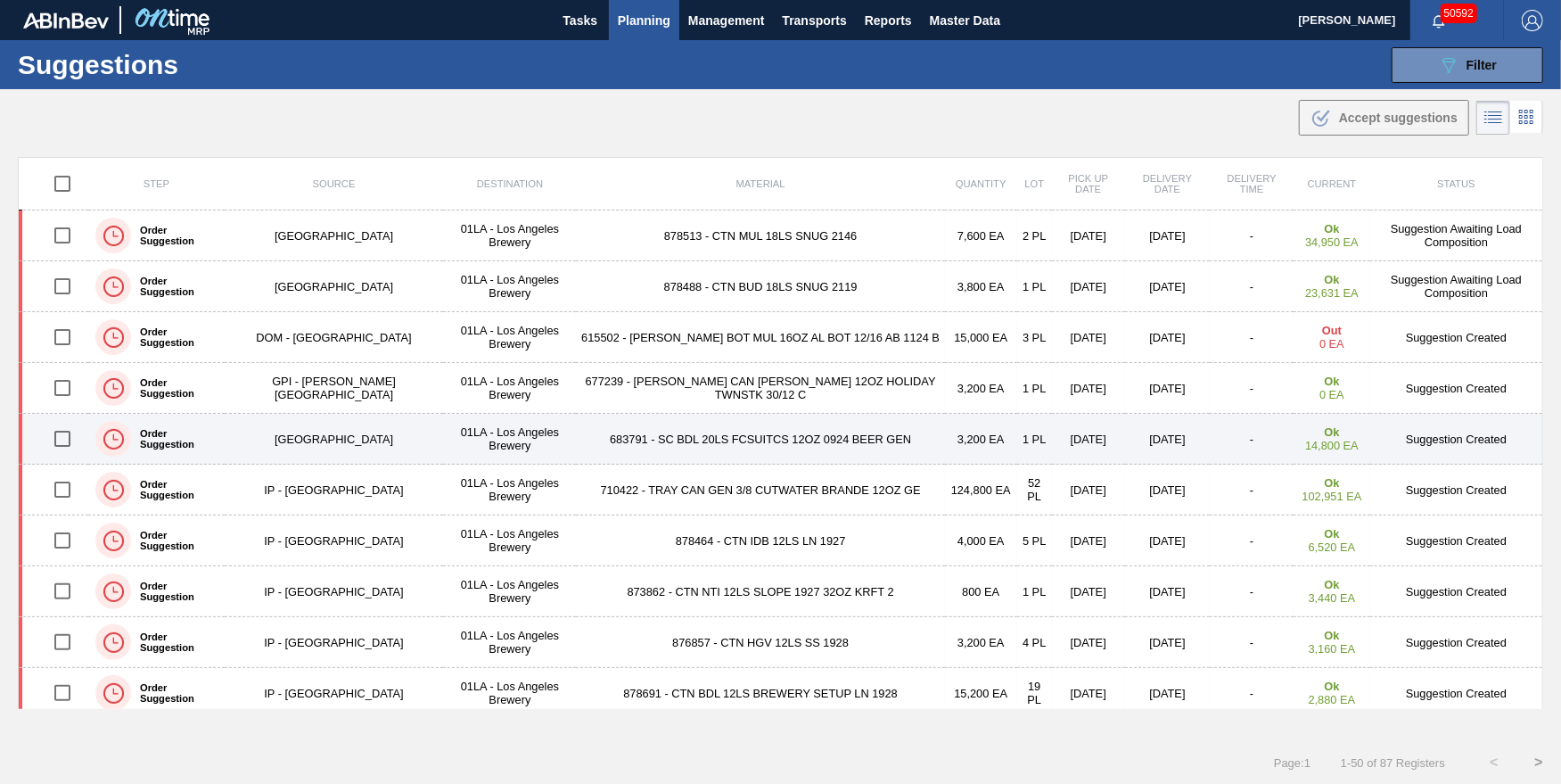
click at [777, 433] on td "683791 - SC BDL 20LS FCSUITCS 12OZ 0924 BEER GEN" at bounding box center [760, 439] width 368 height 51
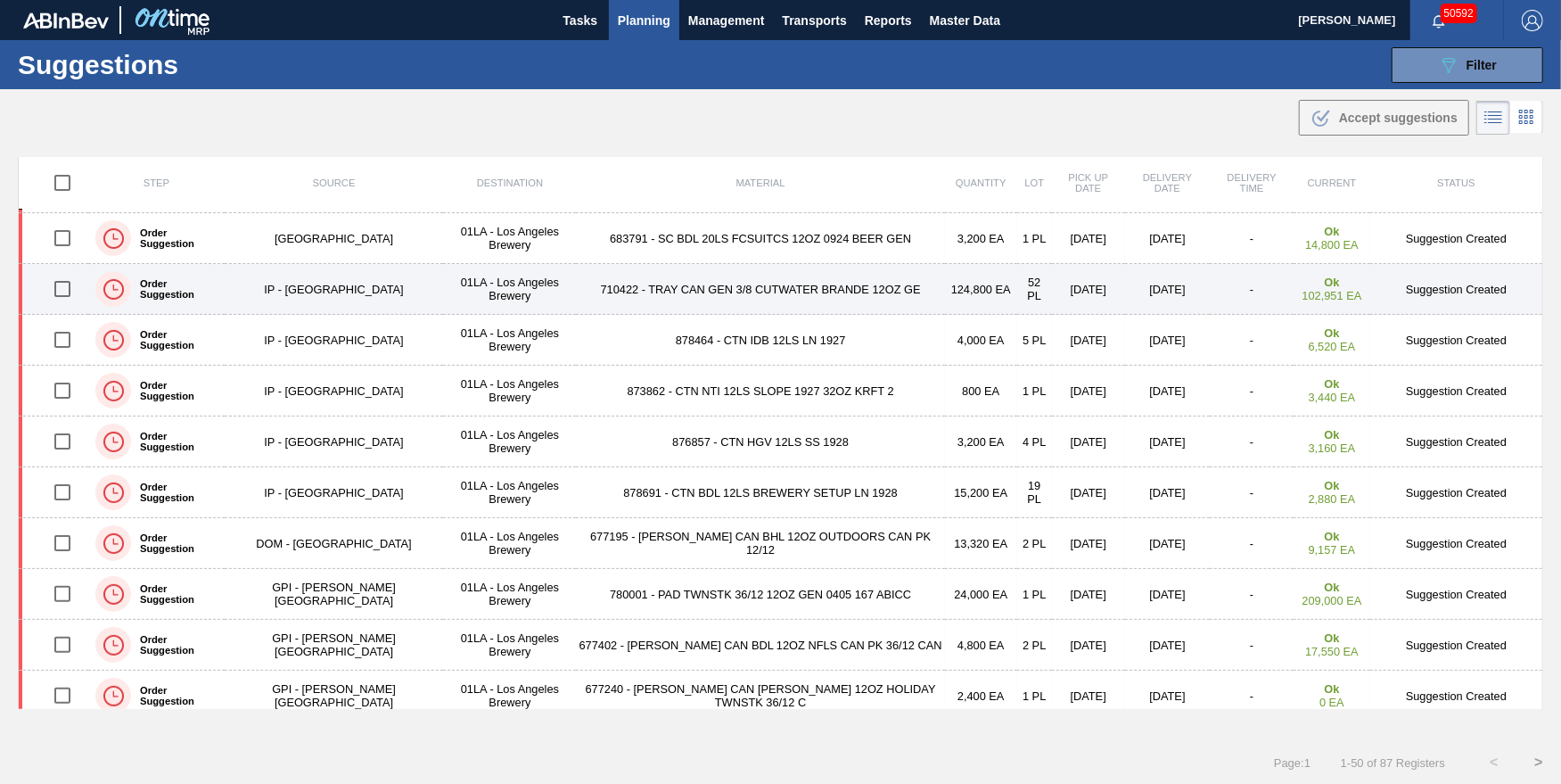
scroll to position [238, 0]
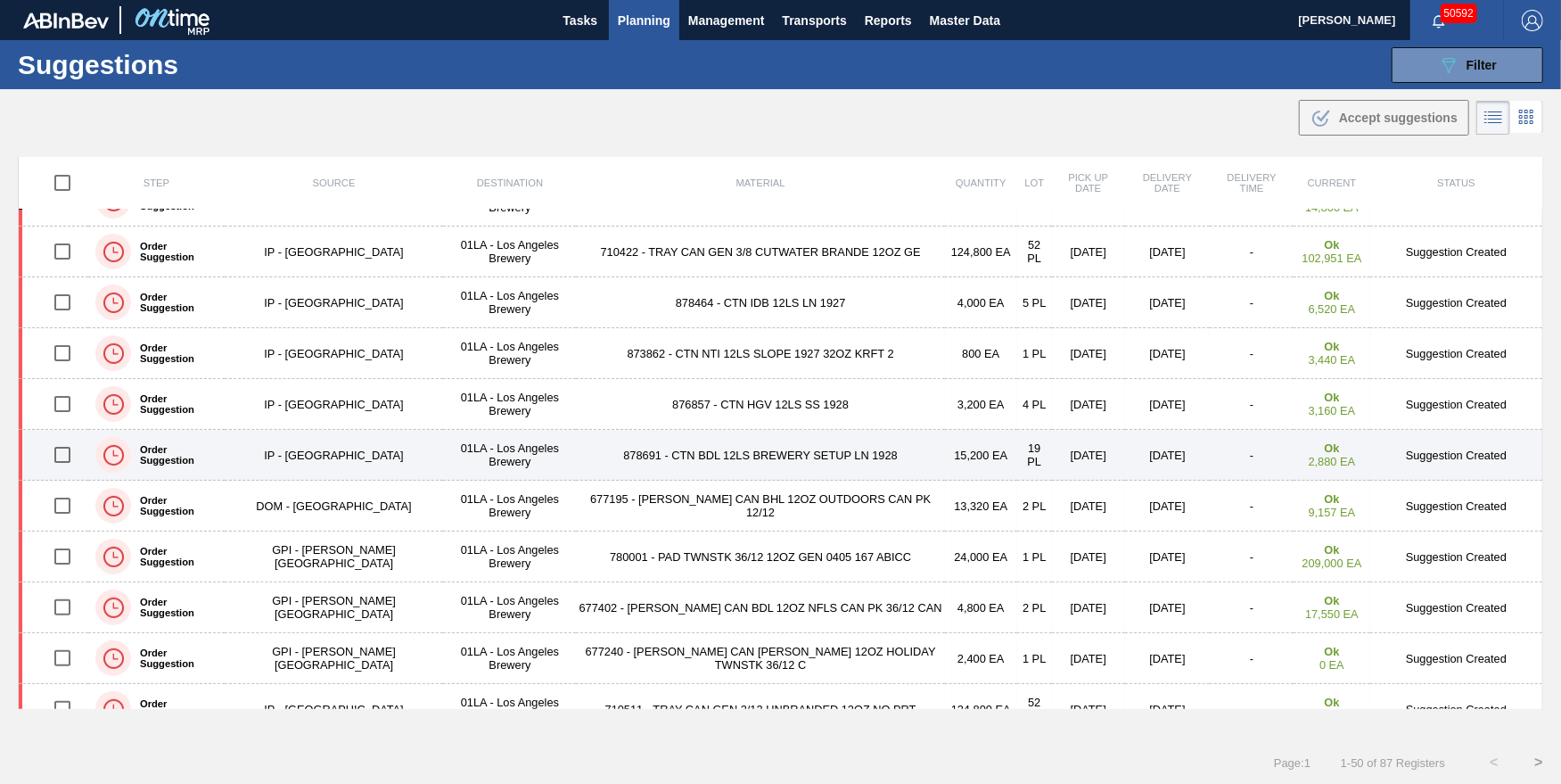
click at [746, 452] on td "878691 - CTN BDL 12LS BREWERY SETUP LN 1928" at bounding box center [760, 455] width 368 height 51
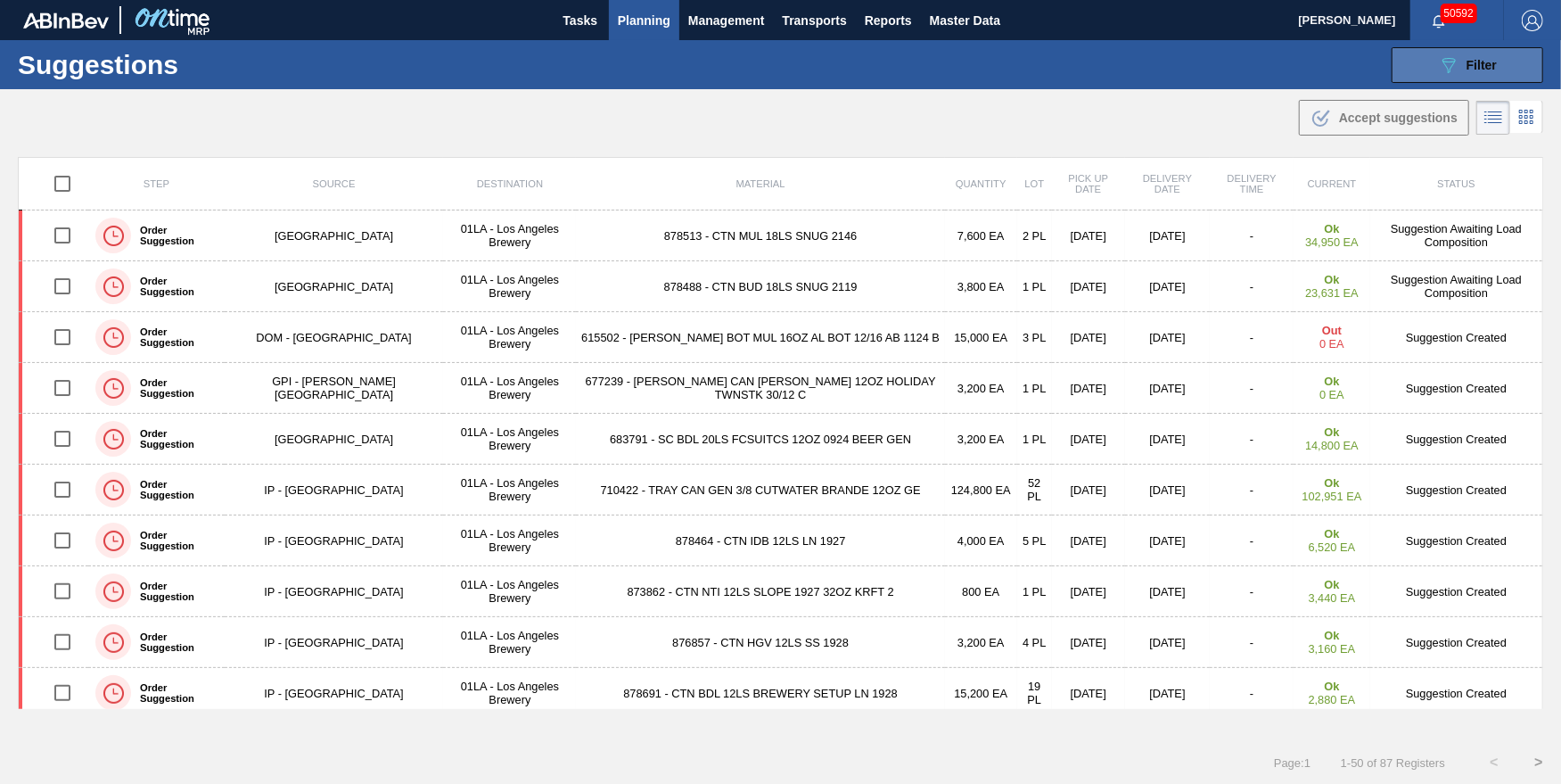
click at [1491, 70] on span "Filter" at bounding box center [1482, 65] width 30 height 14
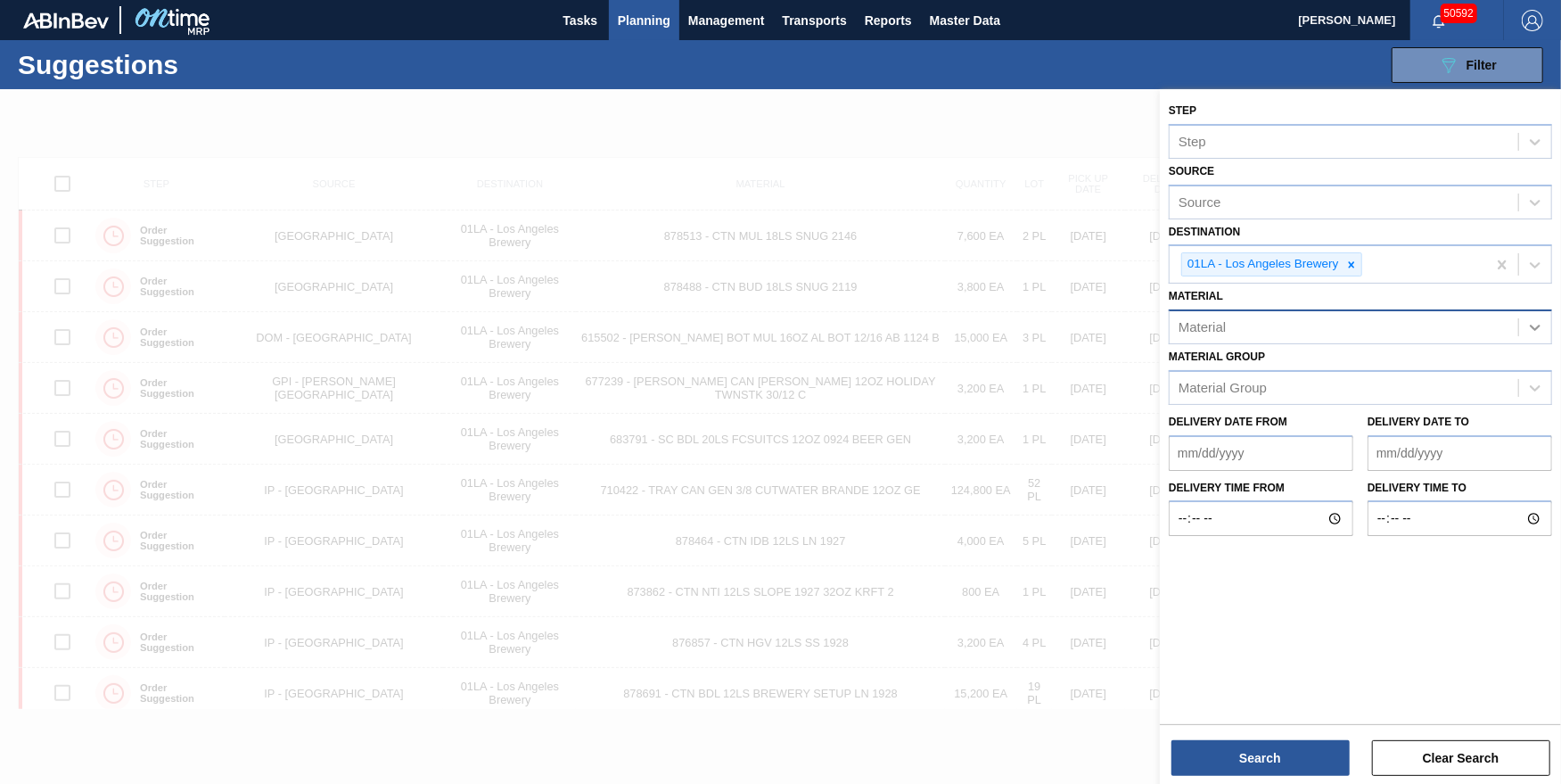
click at [1531, 323] on icon at bounding box center [1535, 328] width 18 height 18
click at [1534, 383] on icon at bounding box center [1535, 388] width 18 height 18
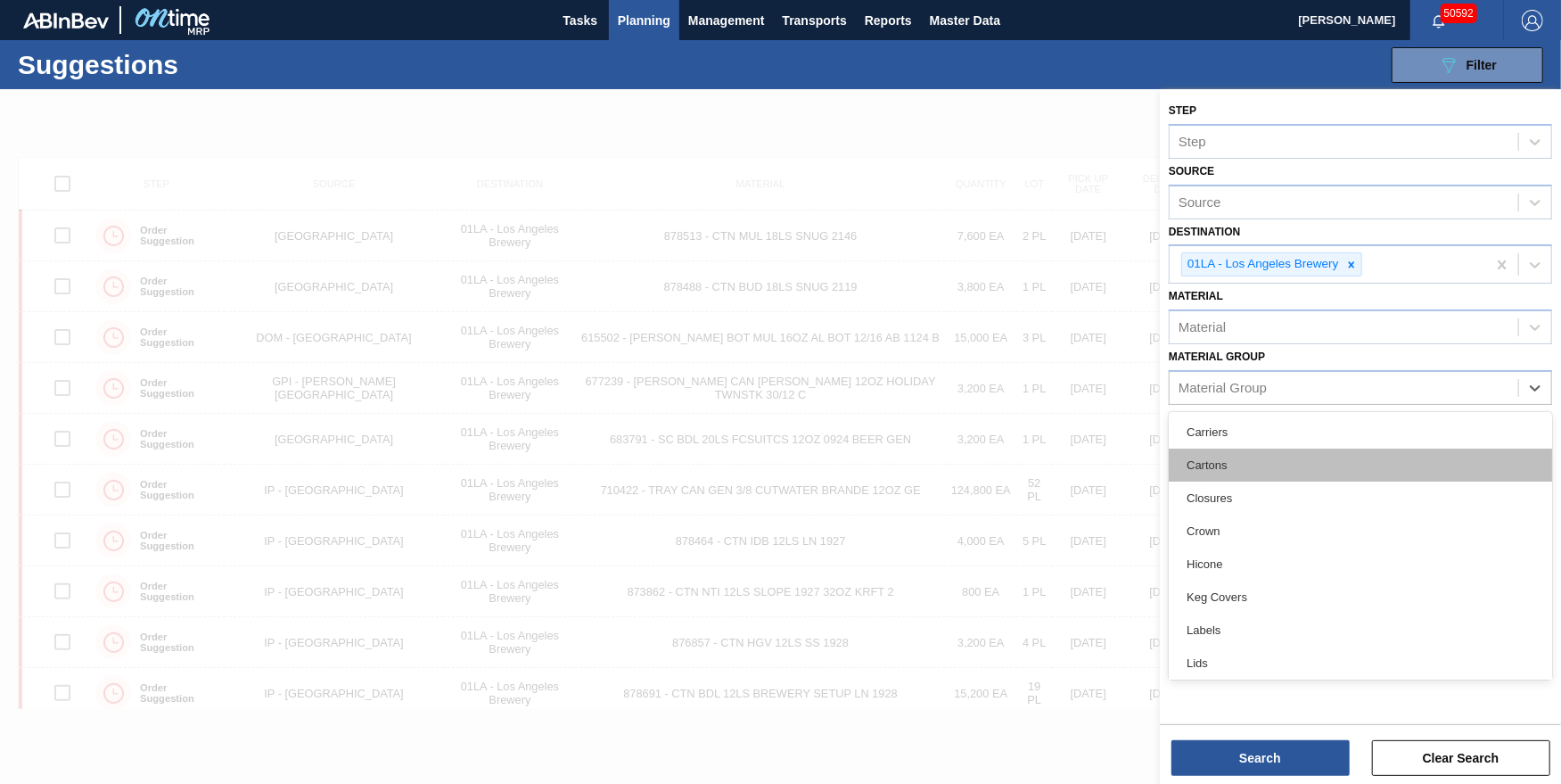
click at [1258, 461] on div "Cartons" at bounding box center [1361, 464] width 383 height 33
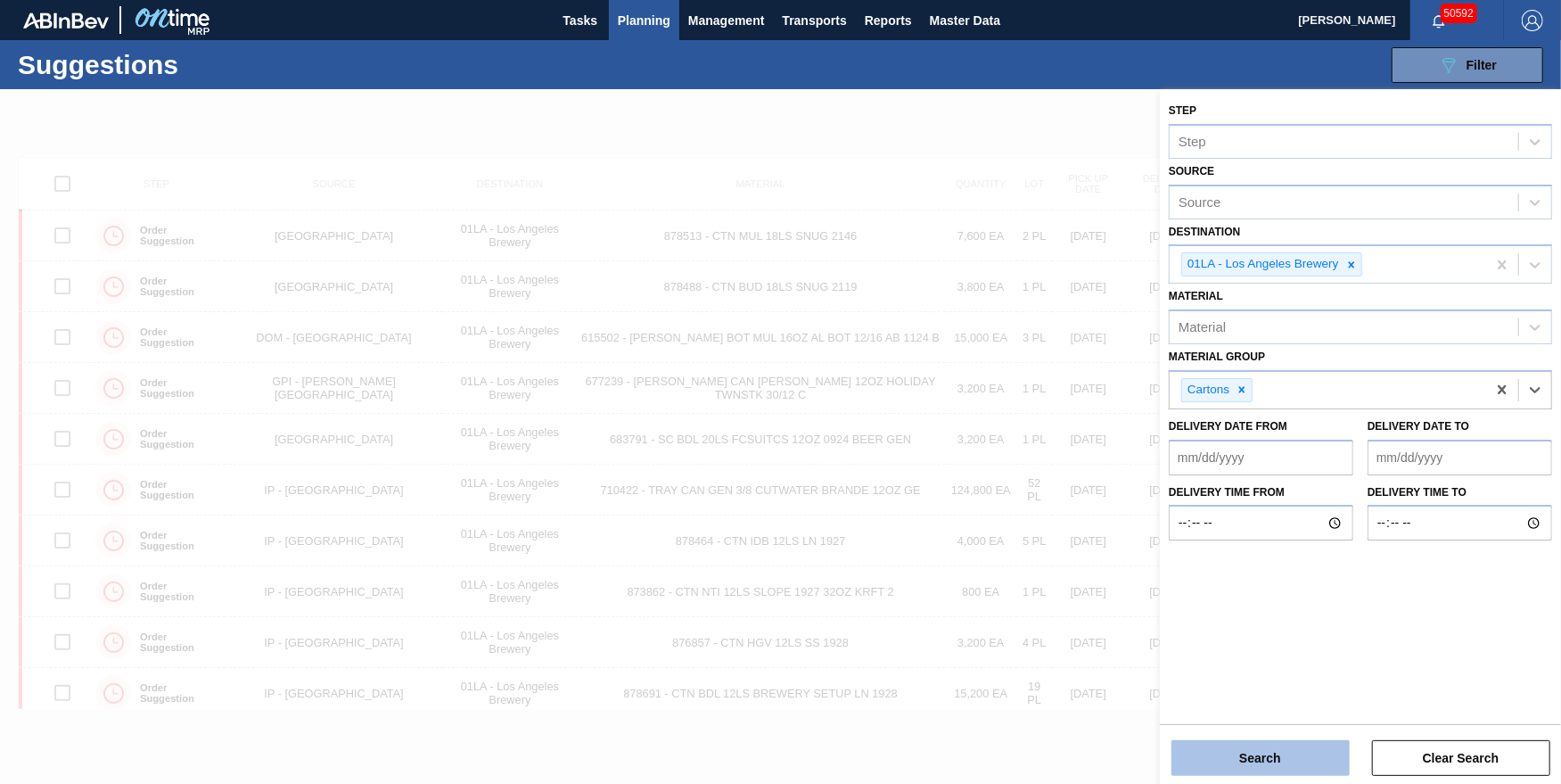
click at [1273, 754] on button "Search" at bounding box center [1260, 758] width 178 height 36
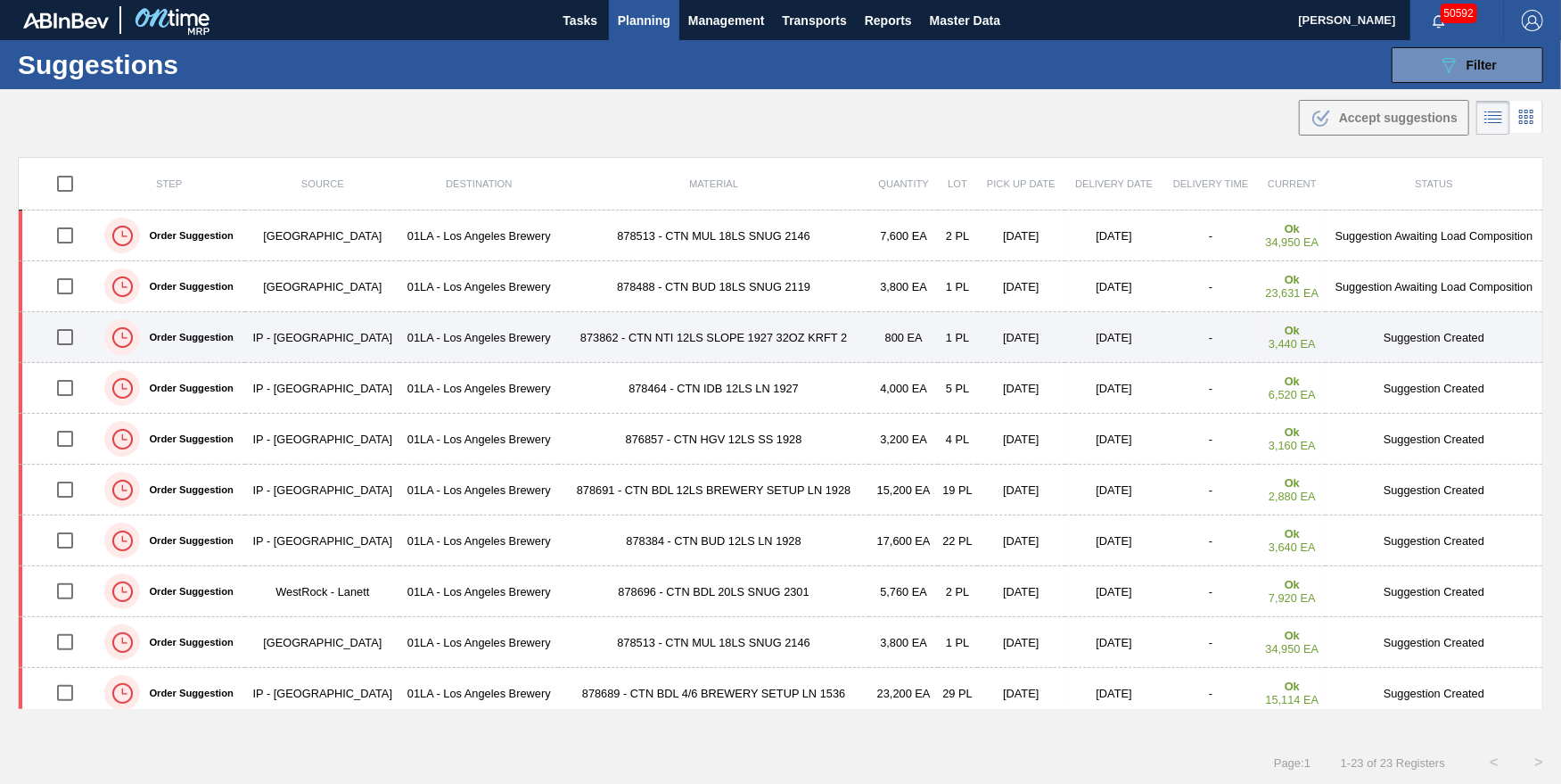
click at [794, 337] on td "873862 - CTN NTI 12LS SLOPE 1927 32OZ KRFT 2" at bounding box center [714, 337] width 311 height 51
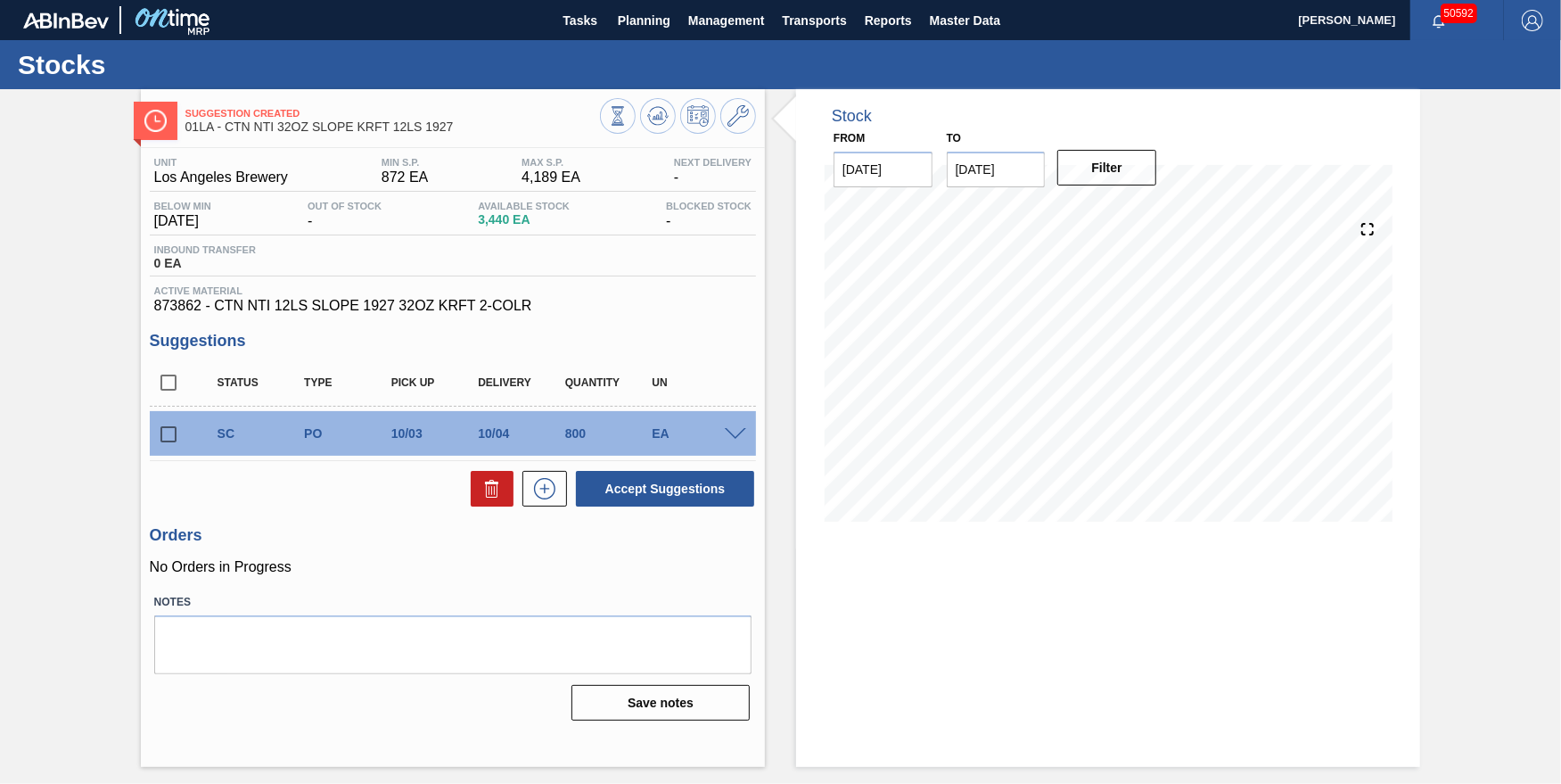
click at [1015, 174] on input "[DATE]" at bounding box center [996, 169] width 99 height 36
click at [1116, 321] on div "17" at bounding box center [1112, 327] width 24 height 24
click at [1117, 168] on button "Filter" at bounding box center [1106, 167] width 99 height 36
click at [1034, 170] on input "[DATE]" at bounding box center [996, 169] width 99 height 36
click at [1117, 353] on div "24" at bounding box center [1112, 356] width 24 height 24
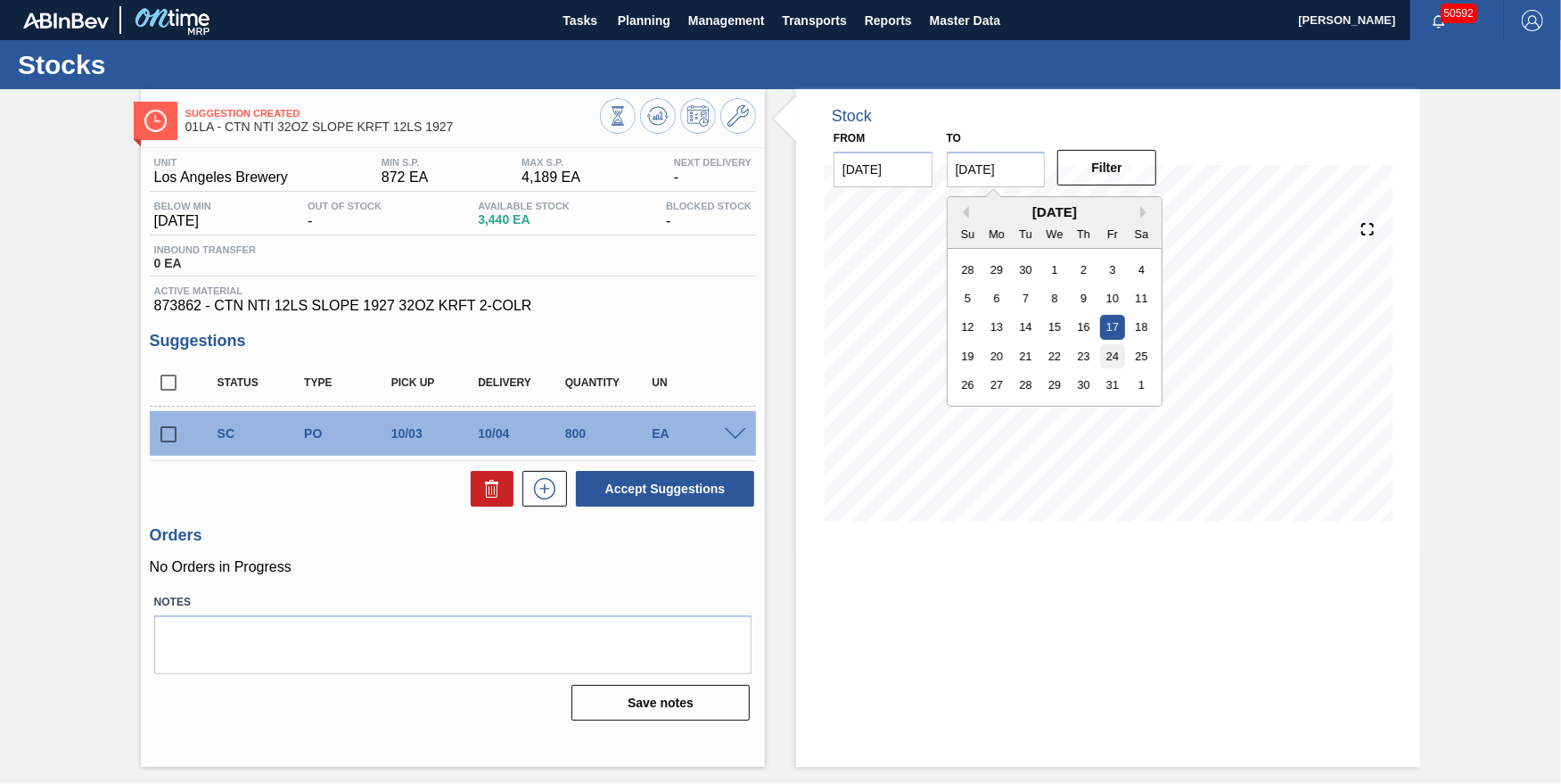
type input "[DATE]"
click at [1094, 183] on button "Filter" at bounding box center [1106, 167] width 99 height 36
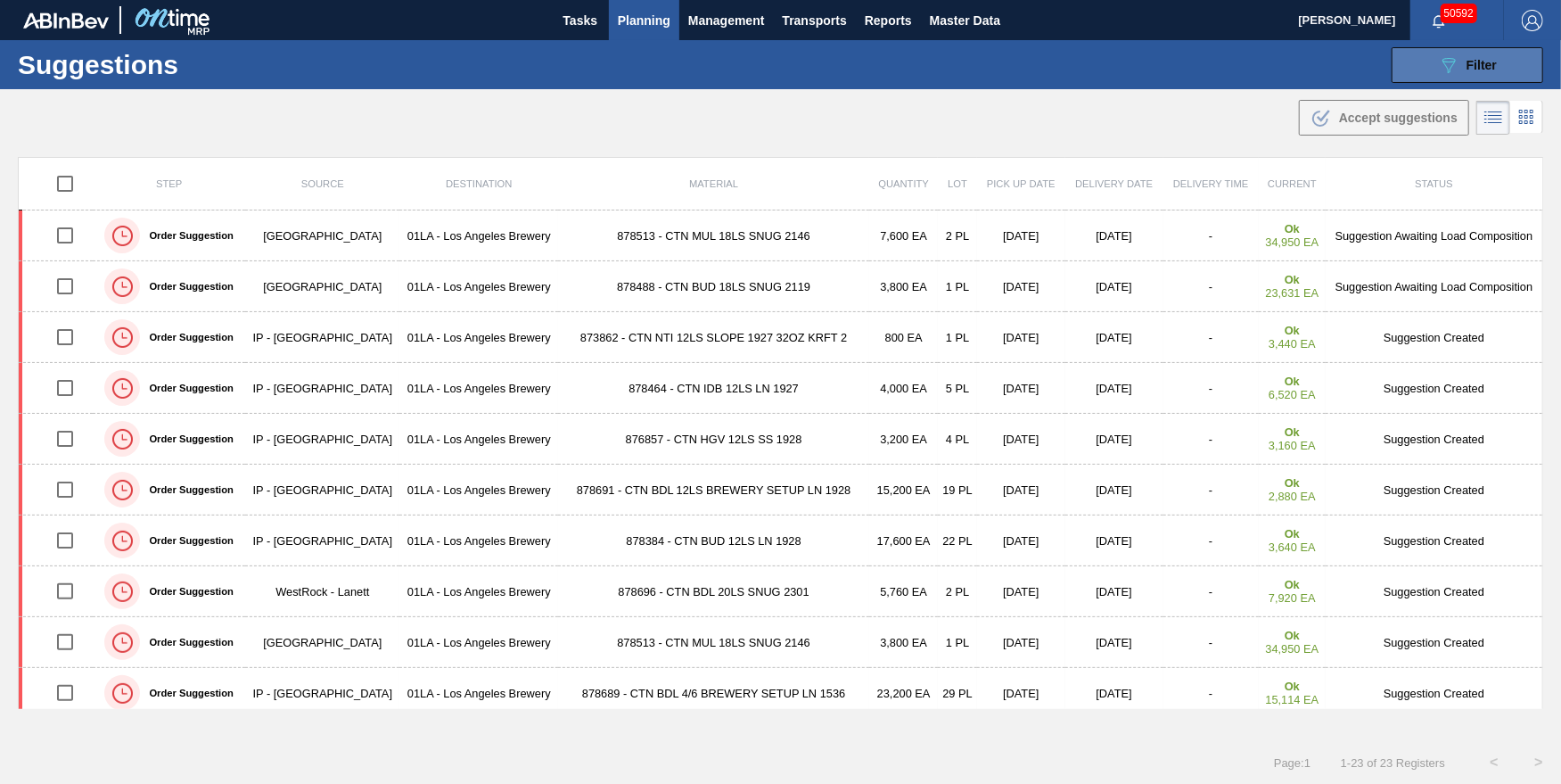
click at [1463, 63] on div "089F7B8B-B2A5-4AFE-B5C0-19BA573D28AC Filter" at bounding box center [1468, 65] width 59 height 21
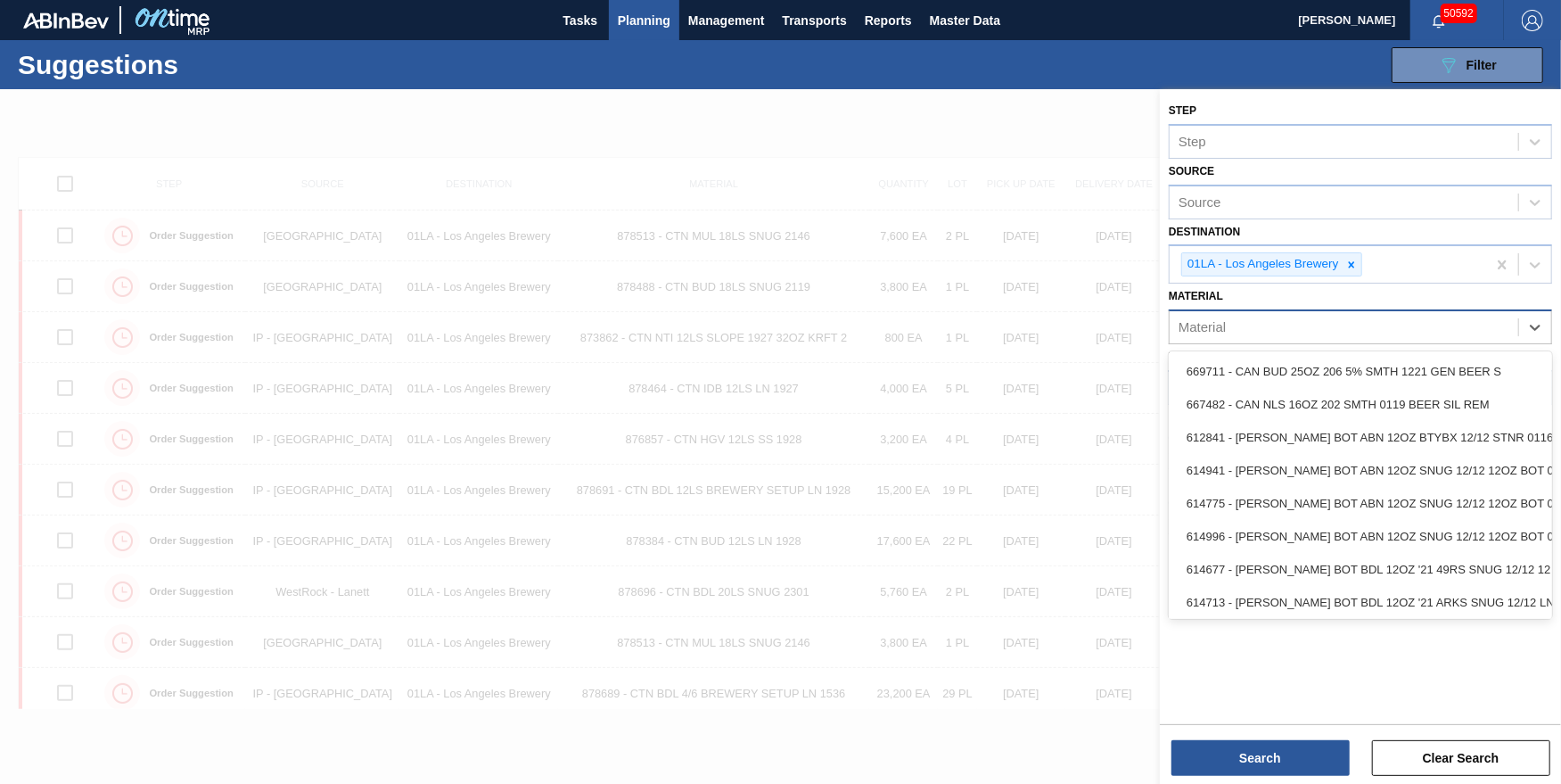
click at [1394, 329] on div "Material" at bounding box center [1343, 328] width 348 height 26
paste input "676987"
type input "676987"
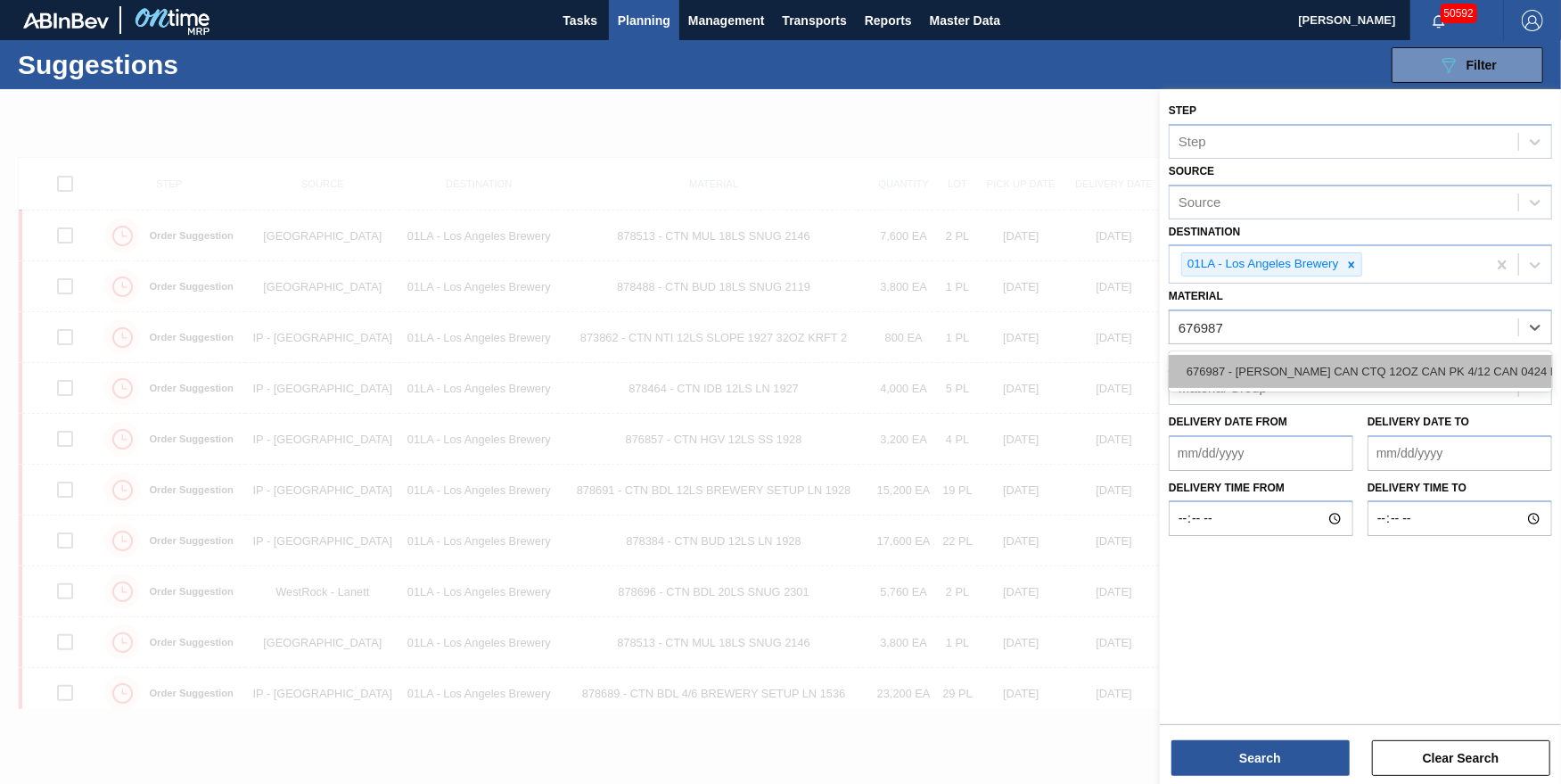
click at [1344, 362] on div "676987 - [PERSON_NAME] CAN CTQ 12OZ CAN PK 4/12 CAN 0424 B" at bounding box center [1361, 371] width 383 height 33
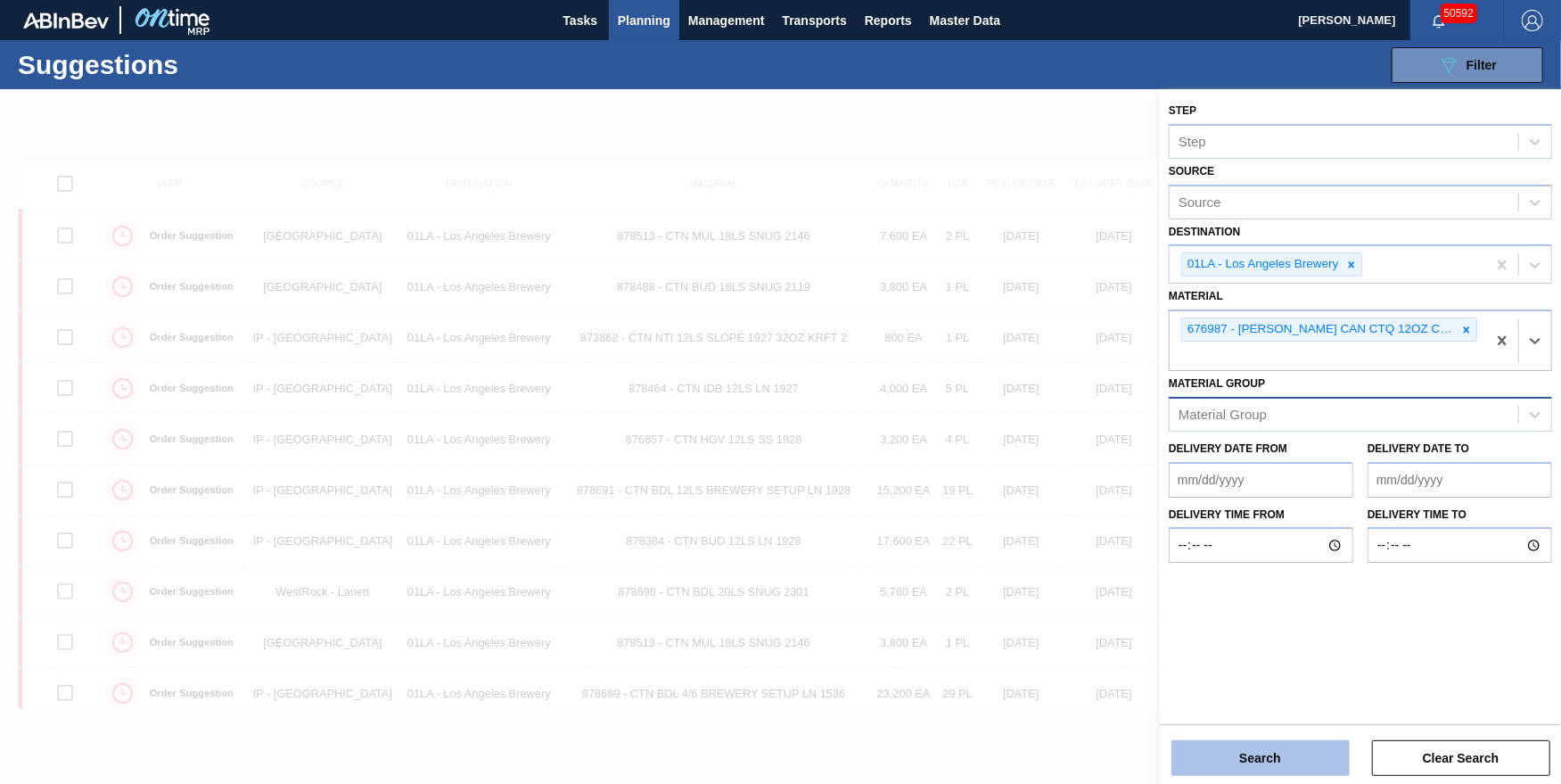
click at [1261, 759] on button "Search" at bounding box center [1260, 758] width 178 height 36
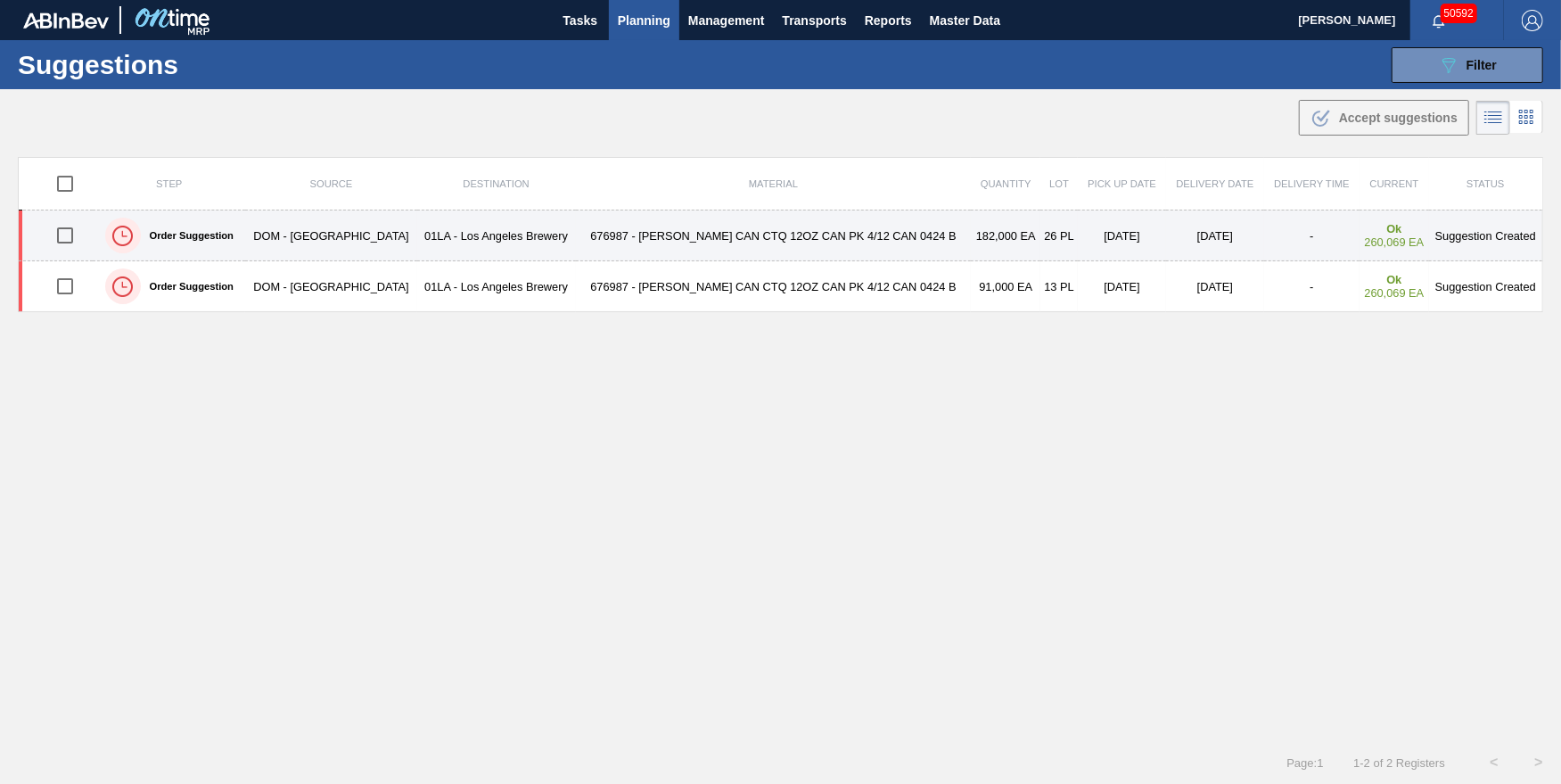
click at [712, 234] on td "676987 - [PERSON_NAME] CAN CTQ 12OZ CAN PK 4/12 CAN 0424 B" at bounding box center [774, 235] width 396 height 51
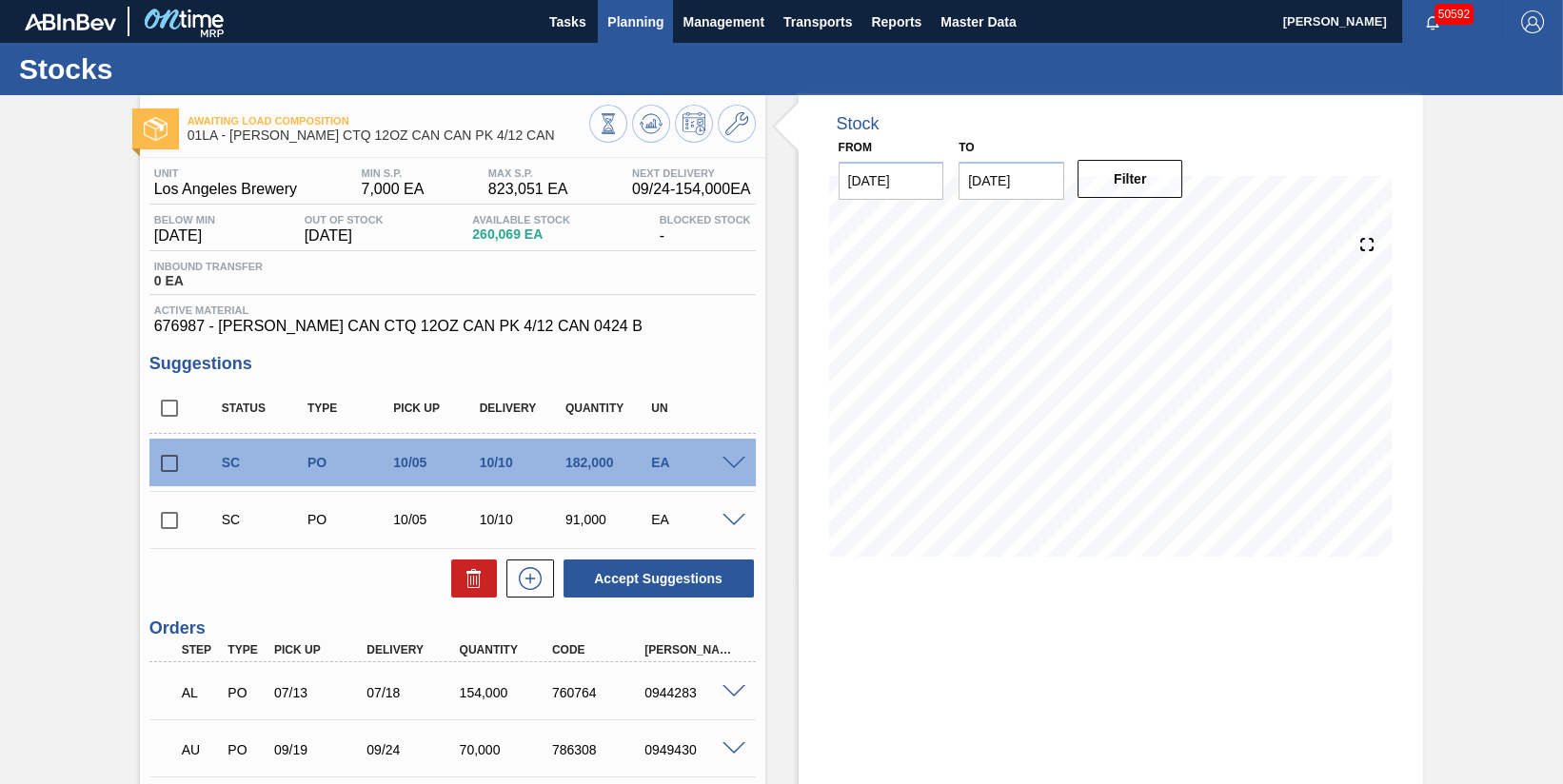
click at [620, 30] on span "Planning" at bounding box center [635, 22] width 56 height 23
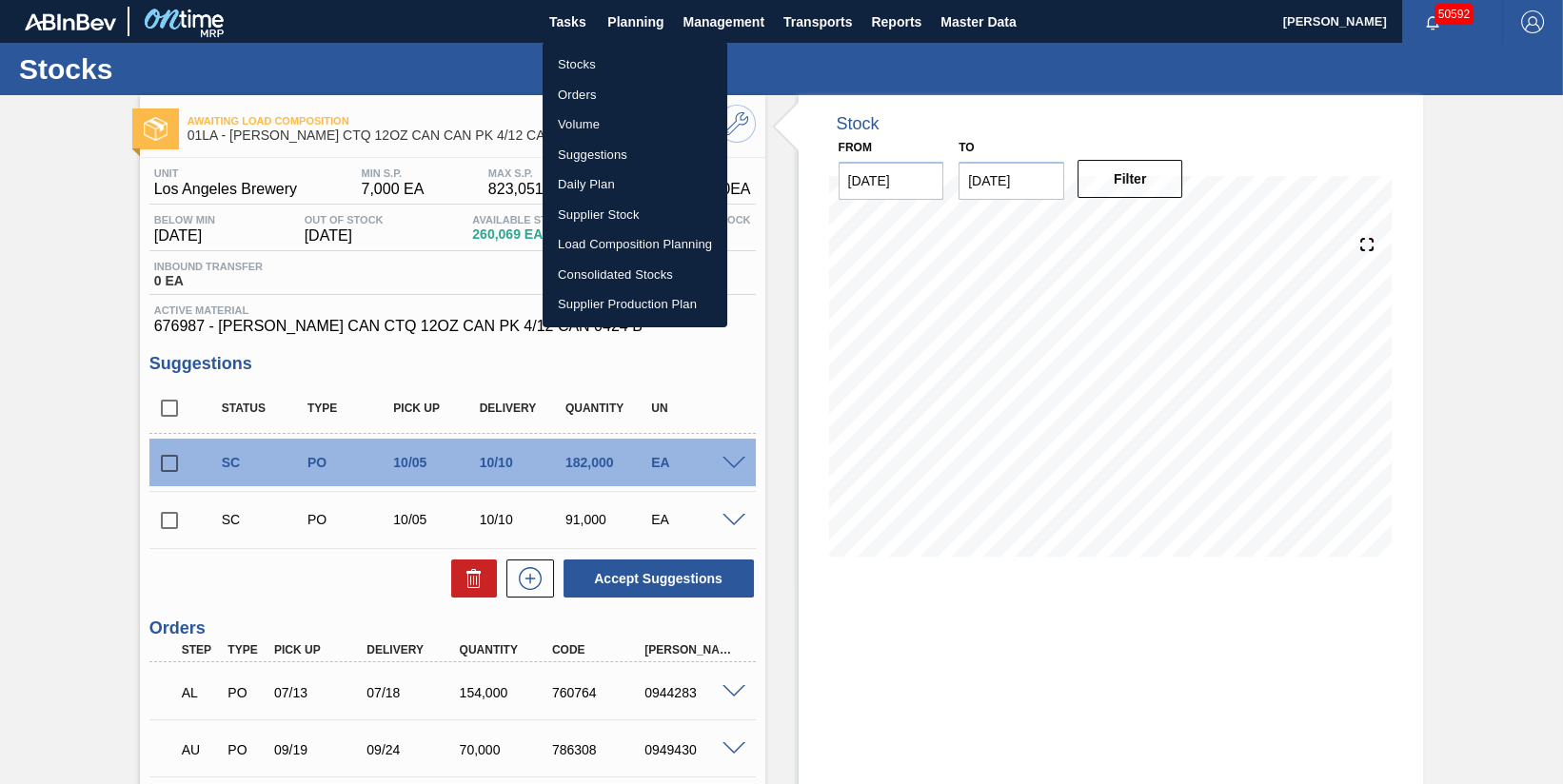
drag, startPoint x: 582, startPoint y: 151, endPoint x: 1561, endPoint y: 157, distance: 979.0
click at [582, 151] on li "Suggestions" at bounding box center [634, 155] width 184 height 31
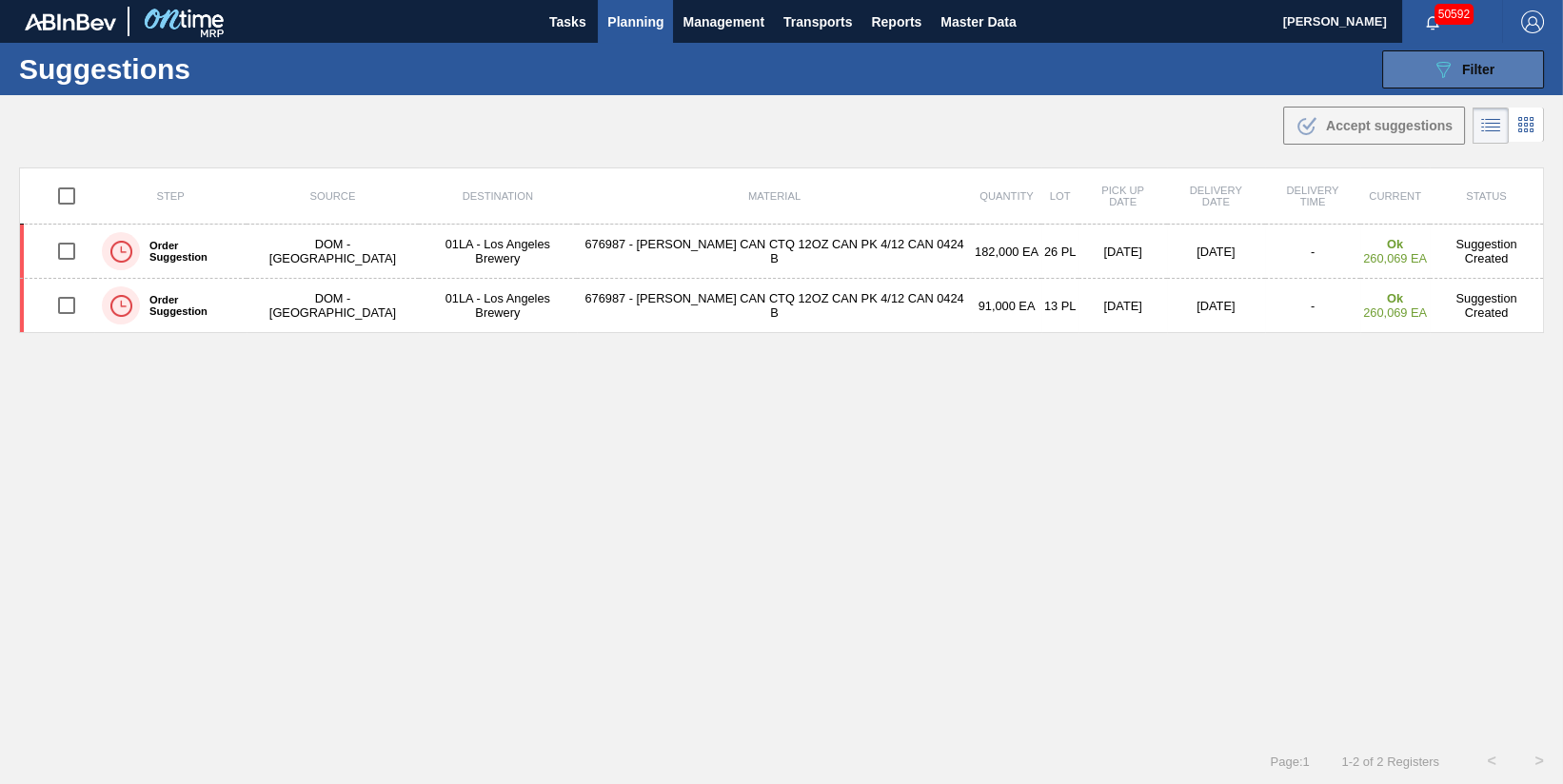
click at [1493, 73] on button "089F7B8B-B2A5-4AFE-B5C0-19BA573D28AC Filter" at bounding box center [1462, 70] width 161 height 38
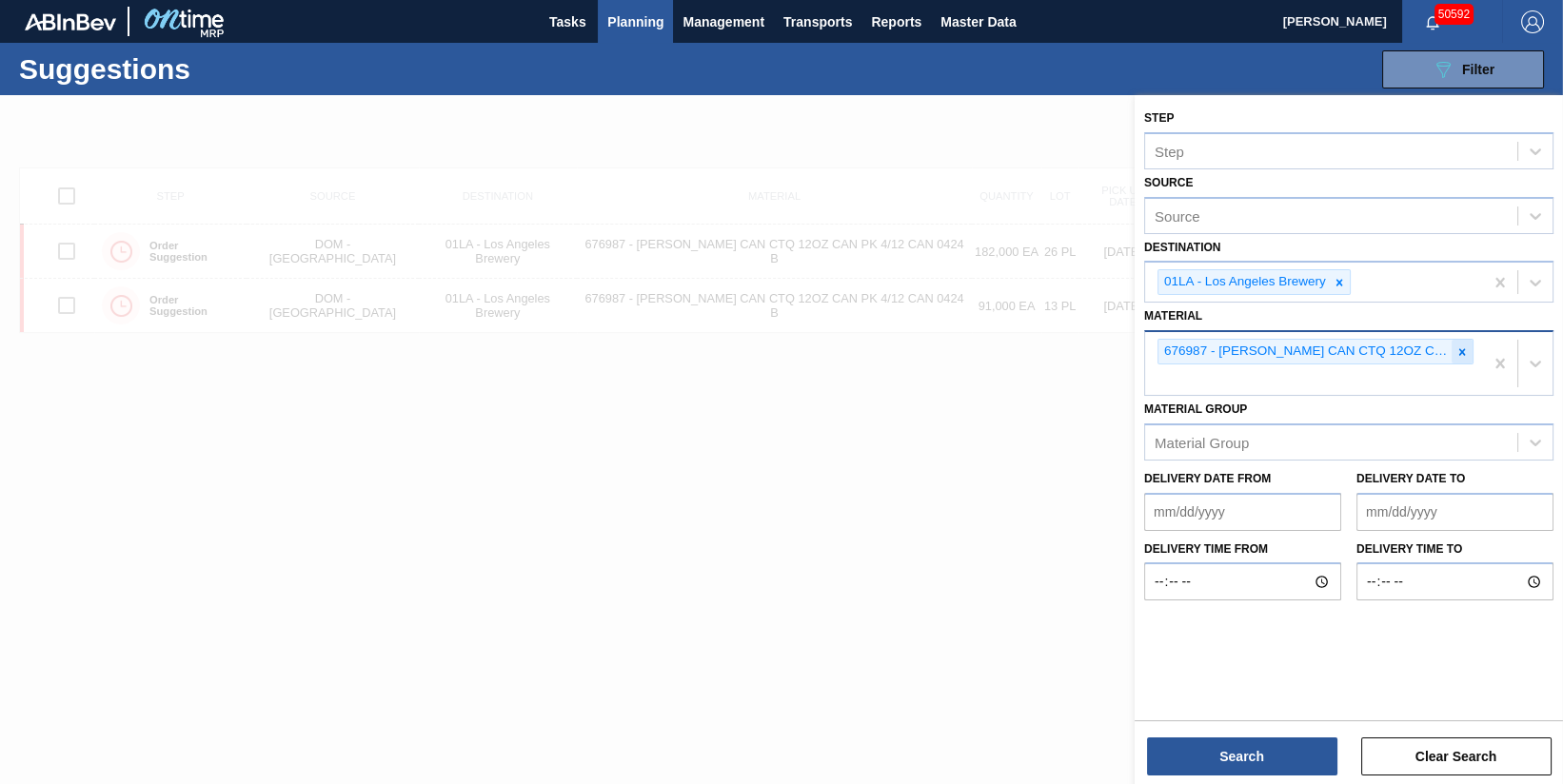
click at [1461, 350] on icon at bounding box center [1462, 351] width 7 height 7
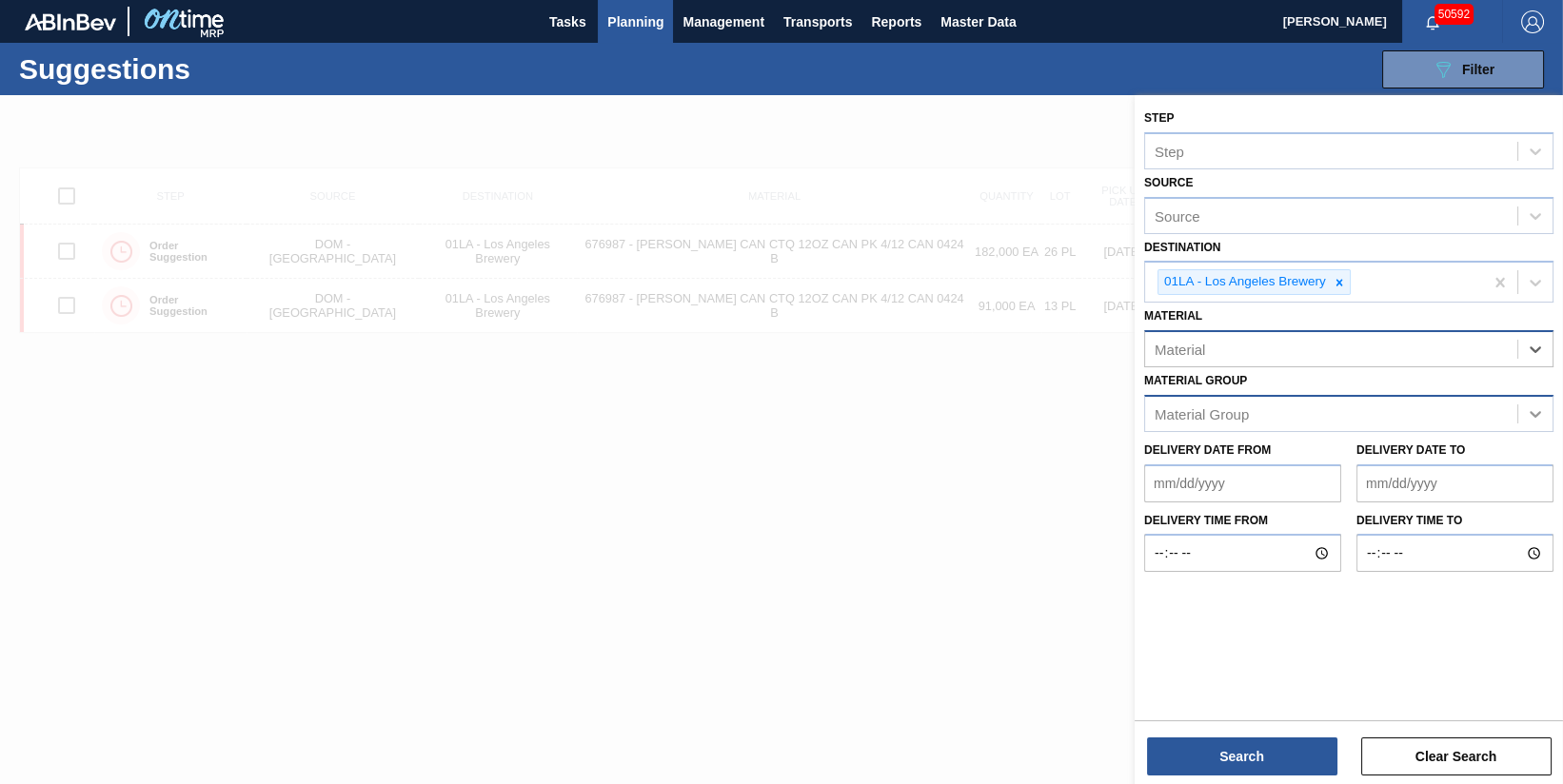
click at [1529, 407] on icon at bounding box center [1535, 413] width 19 height 19
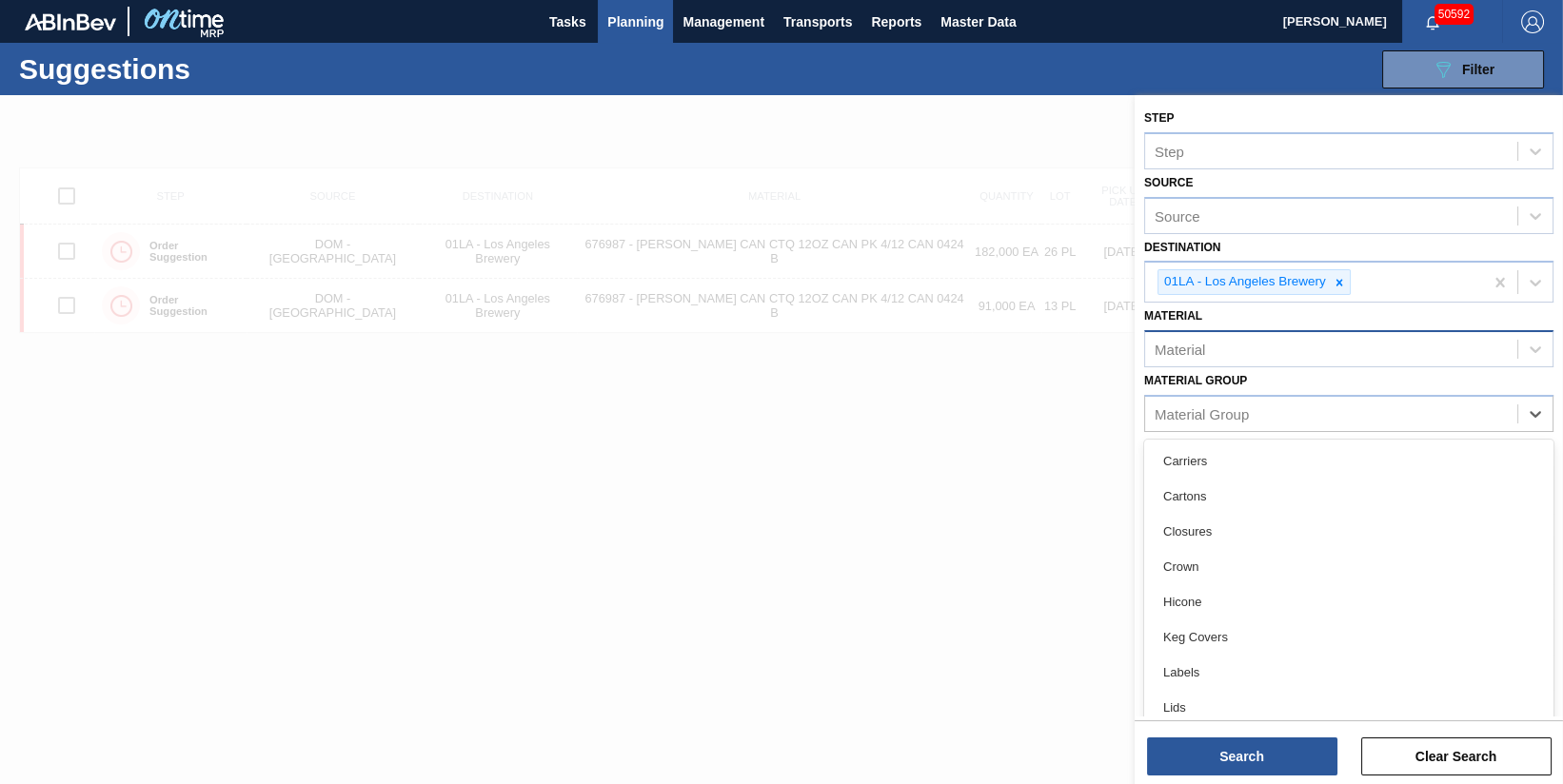
click at [1354, 483] on div "Cartons" at bounding box center [1348, 496] width 409 height 35
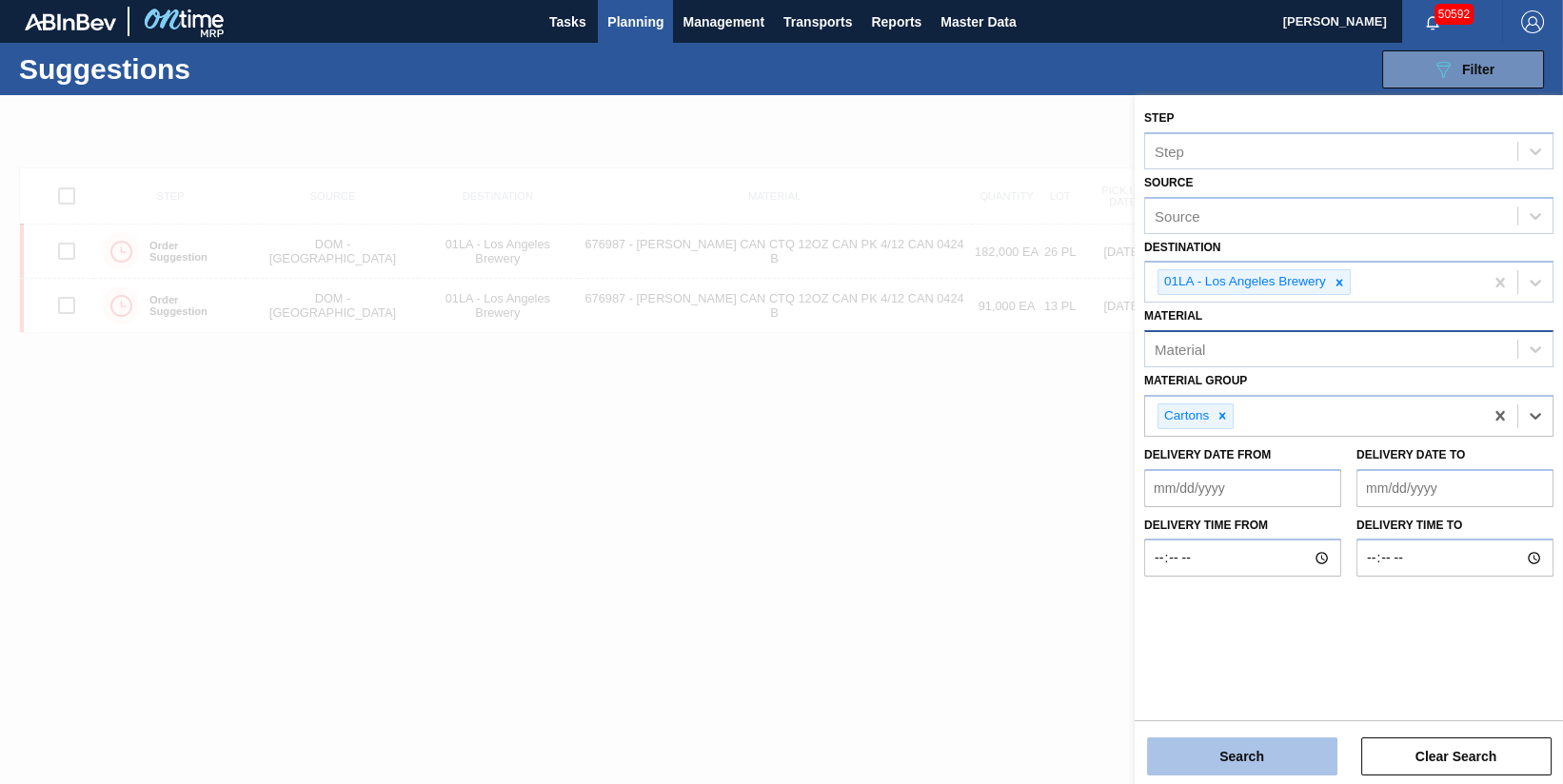
click at [1256, 760] on button "Search" at bounding box center [1241, 756] width 190 height 38
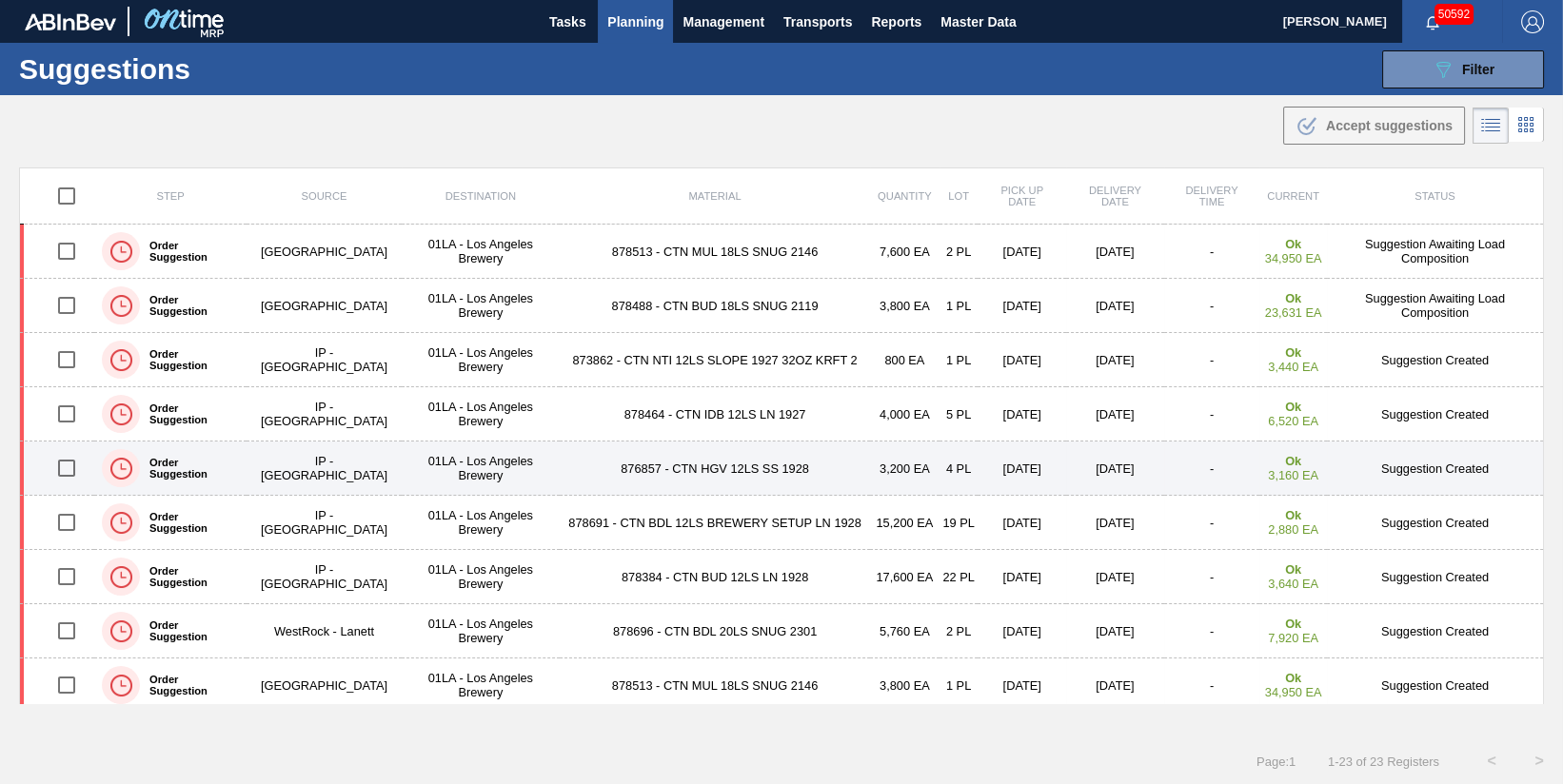
click at [711, 472] on td "876857 - CTN HGV 12LS SS 1928" at bounding box center [715, 468] width 310 height 54
